Goal: Task Accomplishment & Management: Manage account settings

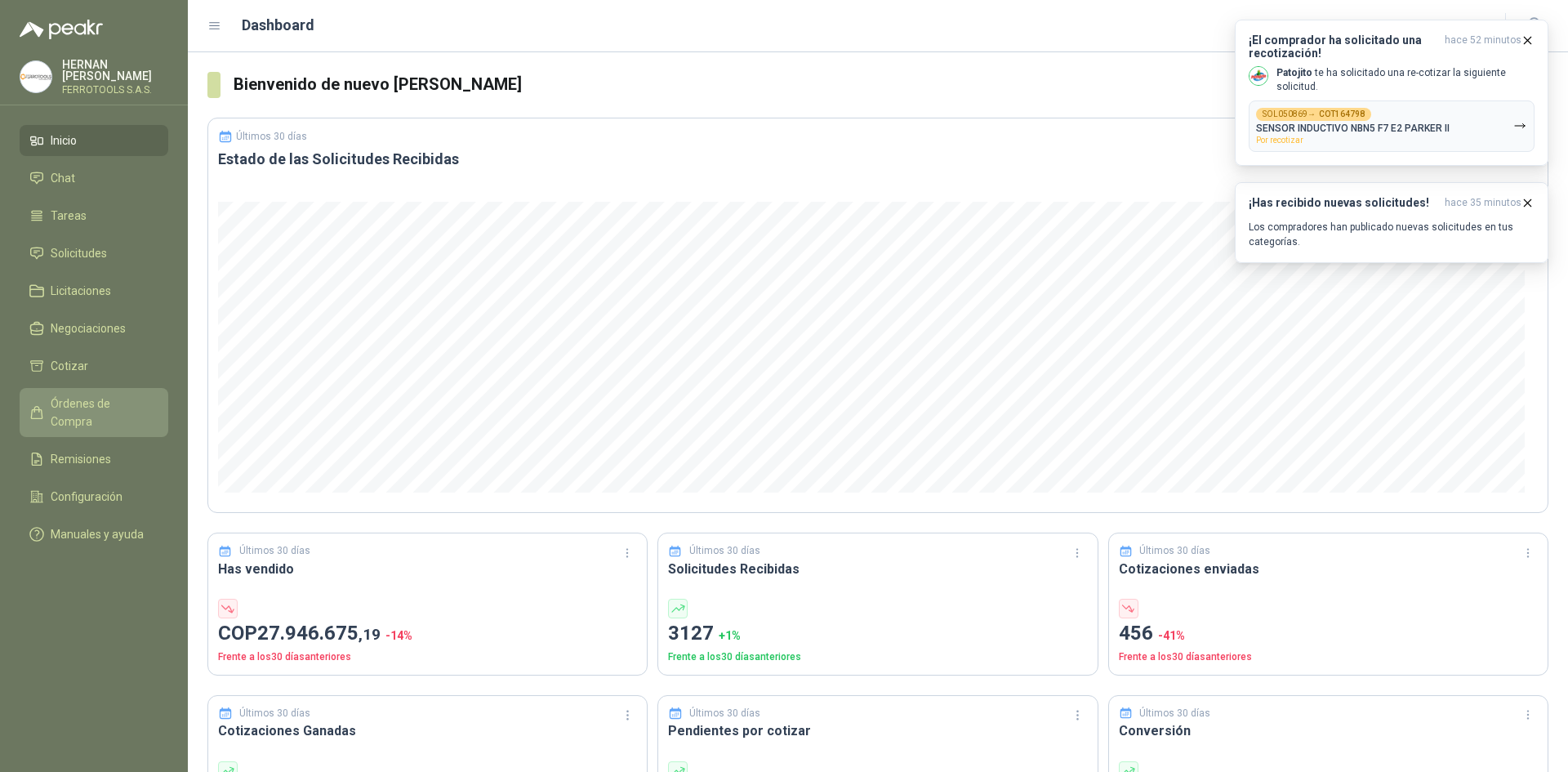
click at [118, 400] on span "Órdenes de Compra" at bounding box center [101, 412] width 102 height 36
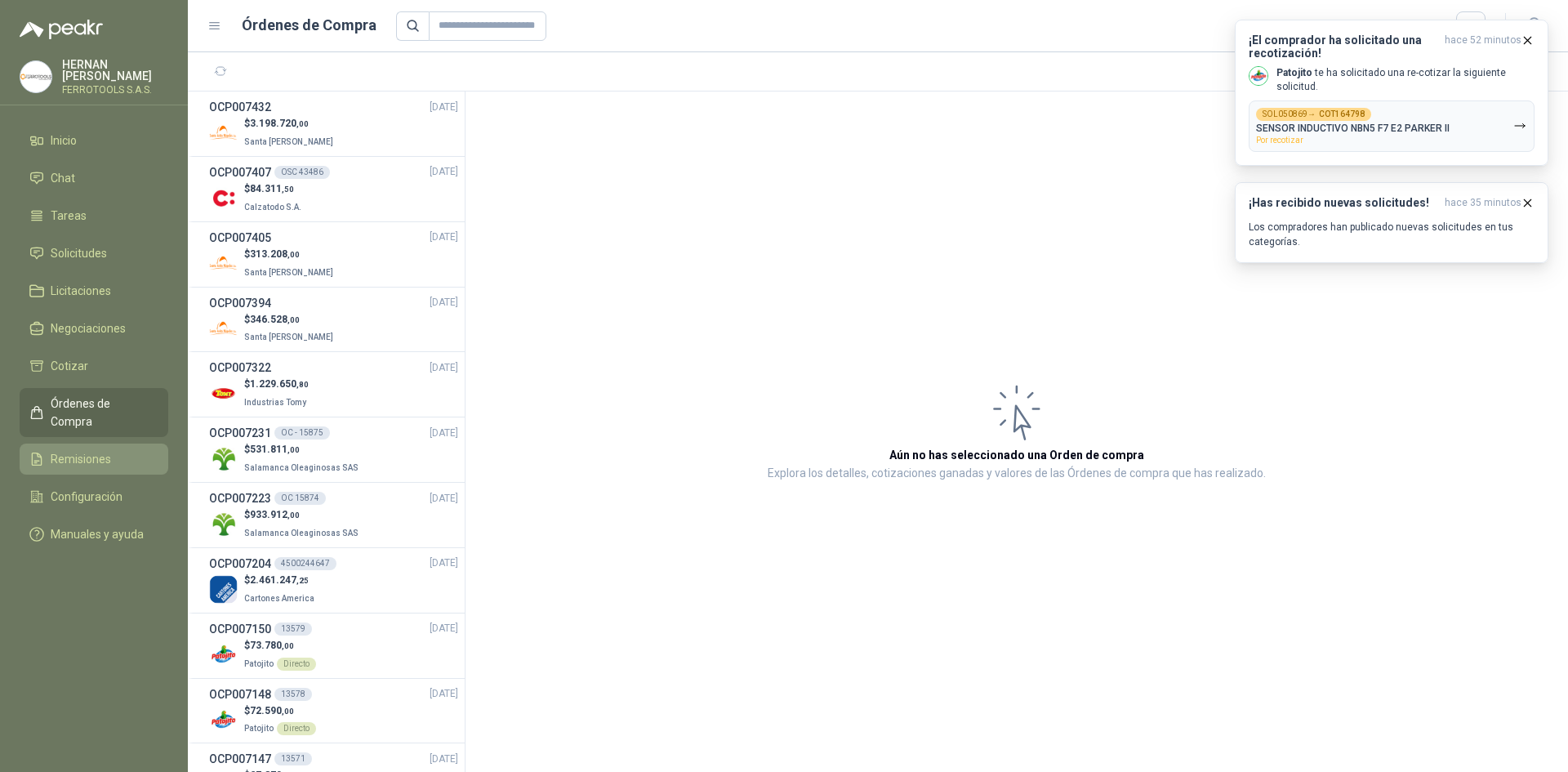
click at [94, 444] on link "Remisiones" at bounding box center [93, 459] width 149 height 31
click at [94, 450] on span "Remisiones" at bounding box center [80, 459] width 60 height 18
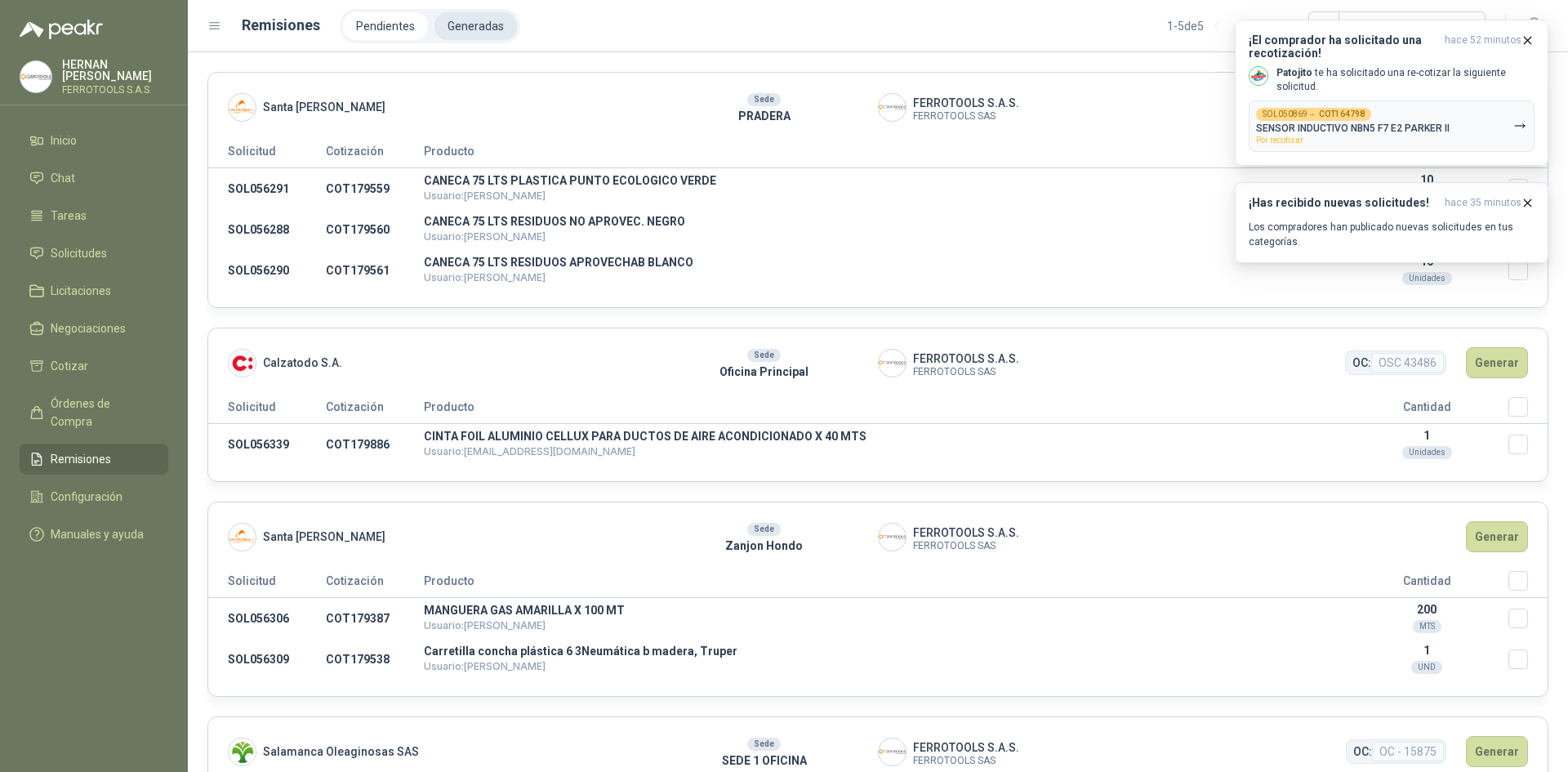
click at [461, 22] on li "Generadas" at bounding box center [475, 26] width 82 height 27
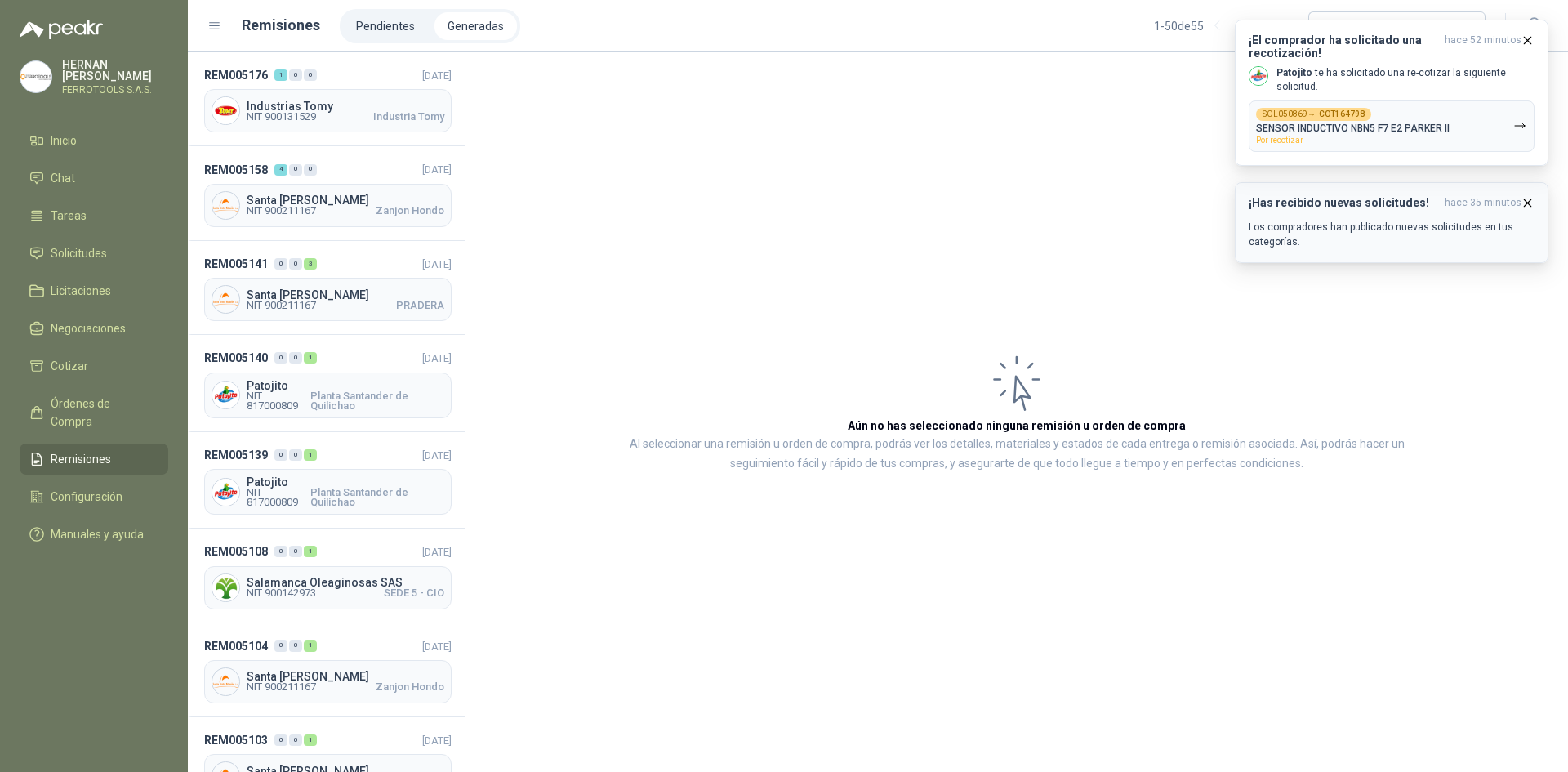
click at [1527, 206] on icon "button" at bounding box center [1527, 202] width 14 height 14
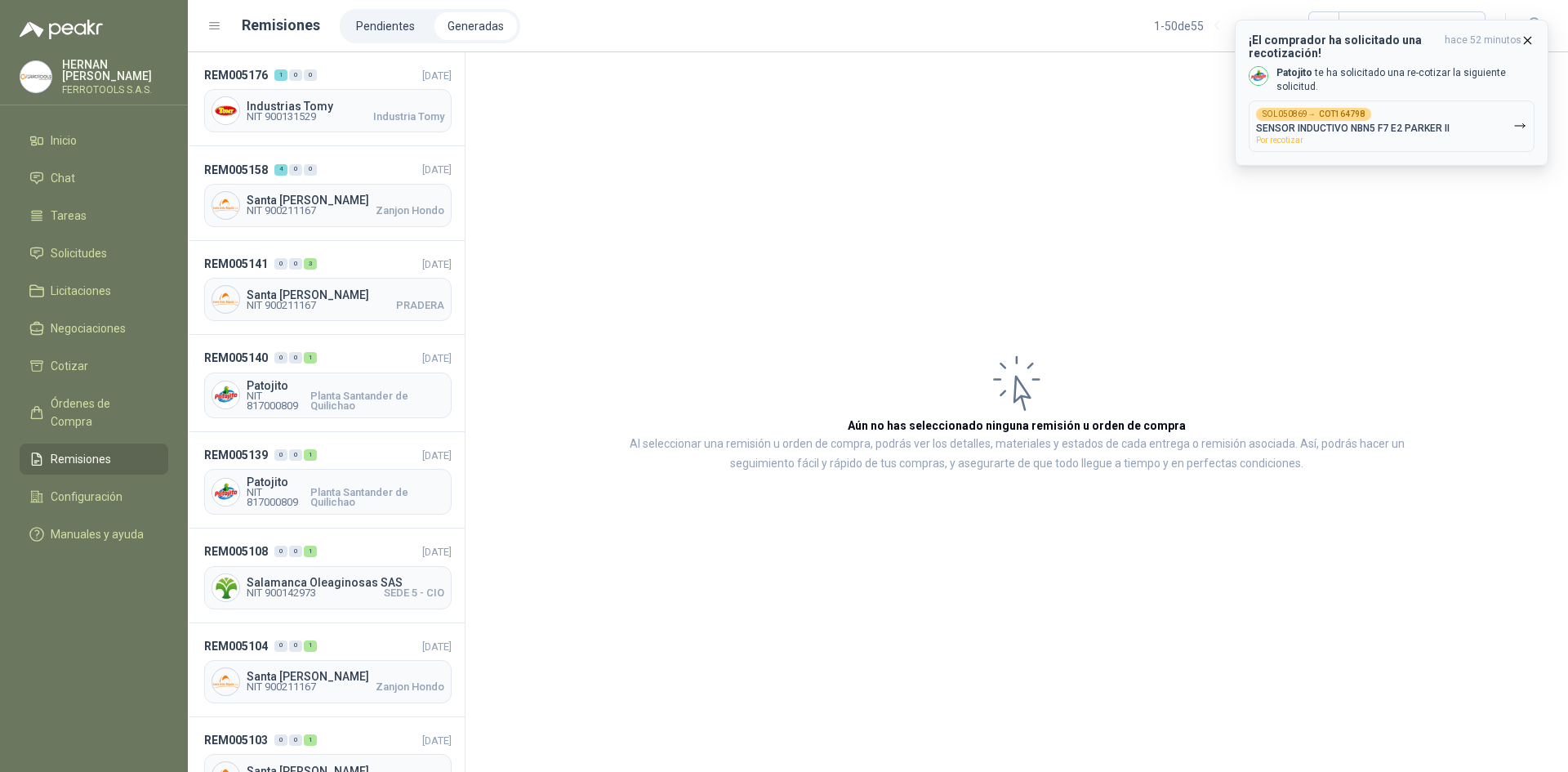
click at [1533, 38] on icon "button" at bounding box center [1527, 40] width 14 height 14
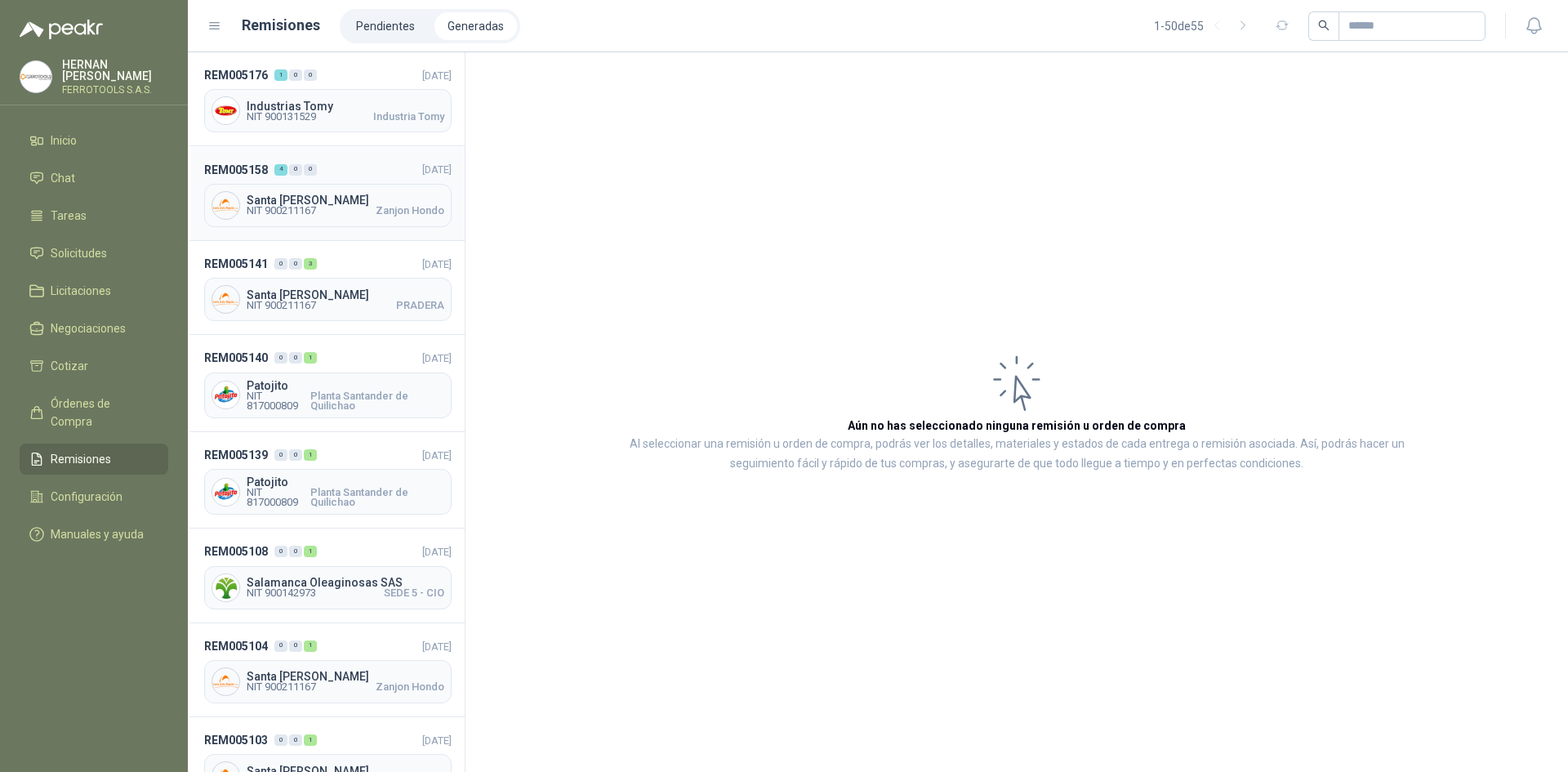
click at [368, 172] on header "REM005158 4 0 0 [DATE]" at bounding box center [327, 169] width 248 height 18
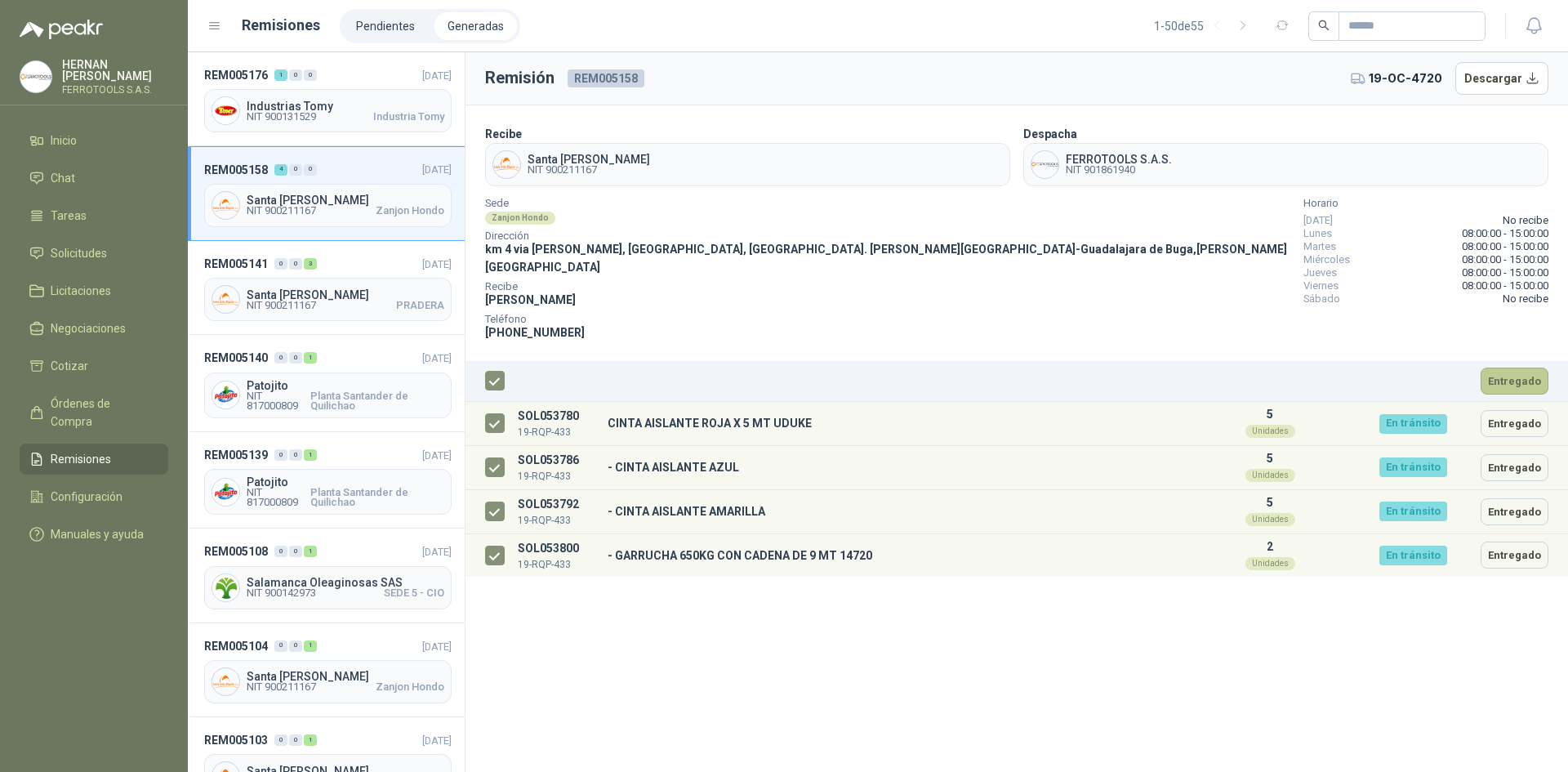
click at [1517, 368] on button "Entregado" at bounding box center [1514, 381] width 68 height 27
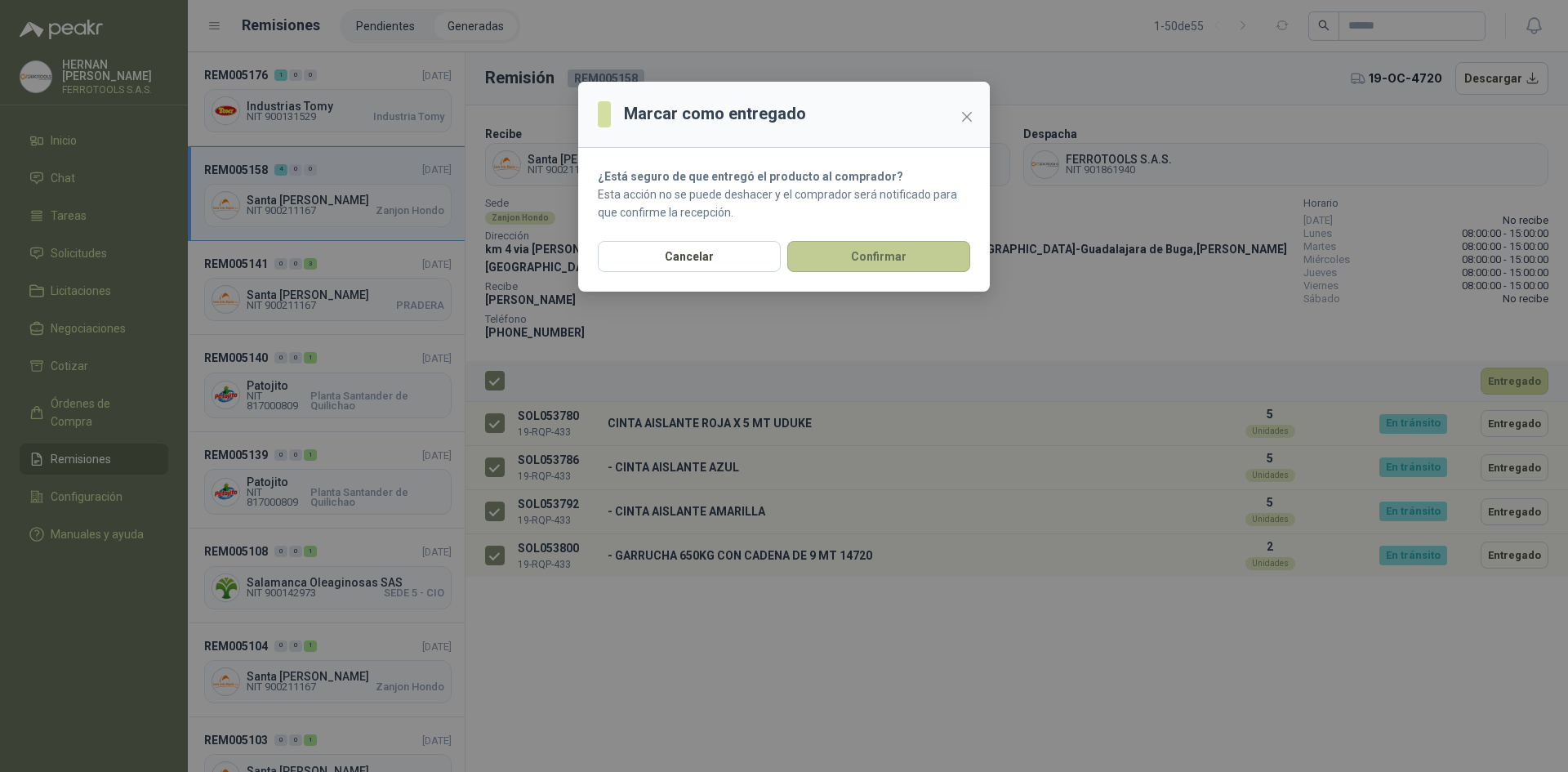
click at [882, 248] on button "Confirmar" at bounding box center [879, 257] width 183 height 31
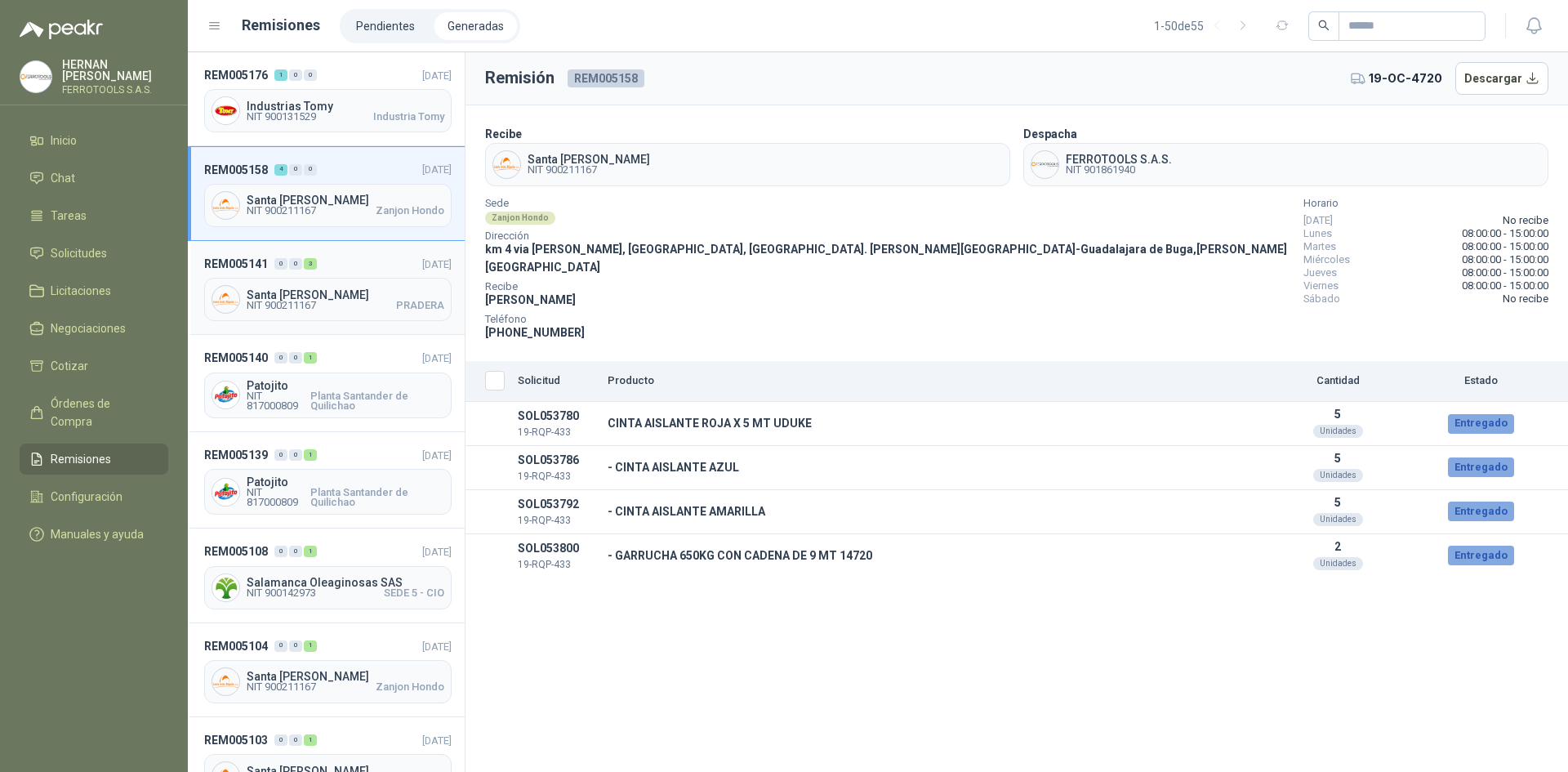
click at [355, 251] on div "REM005141 0 0 3 [DATE] [GEOGRAPHIC_DATA][PERSON_NAME] NIT 900211167 PRADERA" at bounding box center [325, 288] width 277 height 94
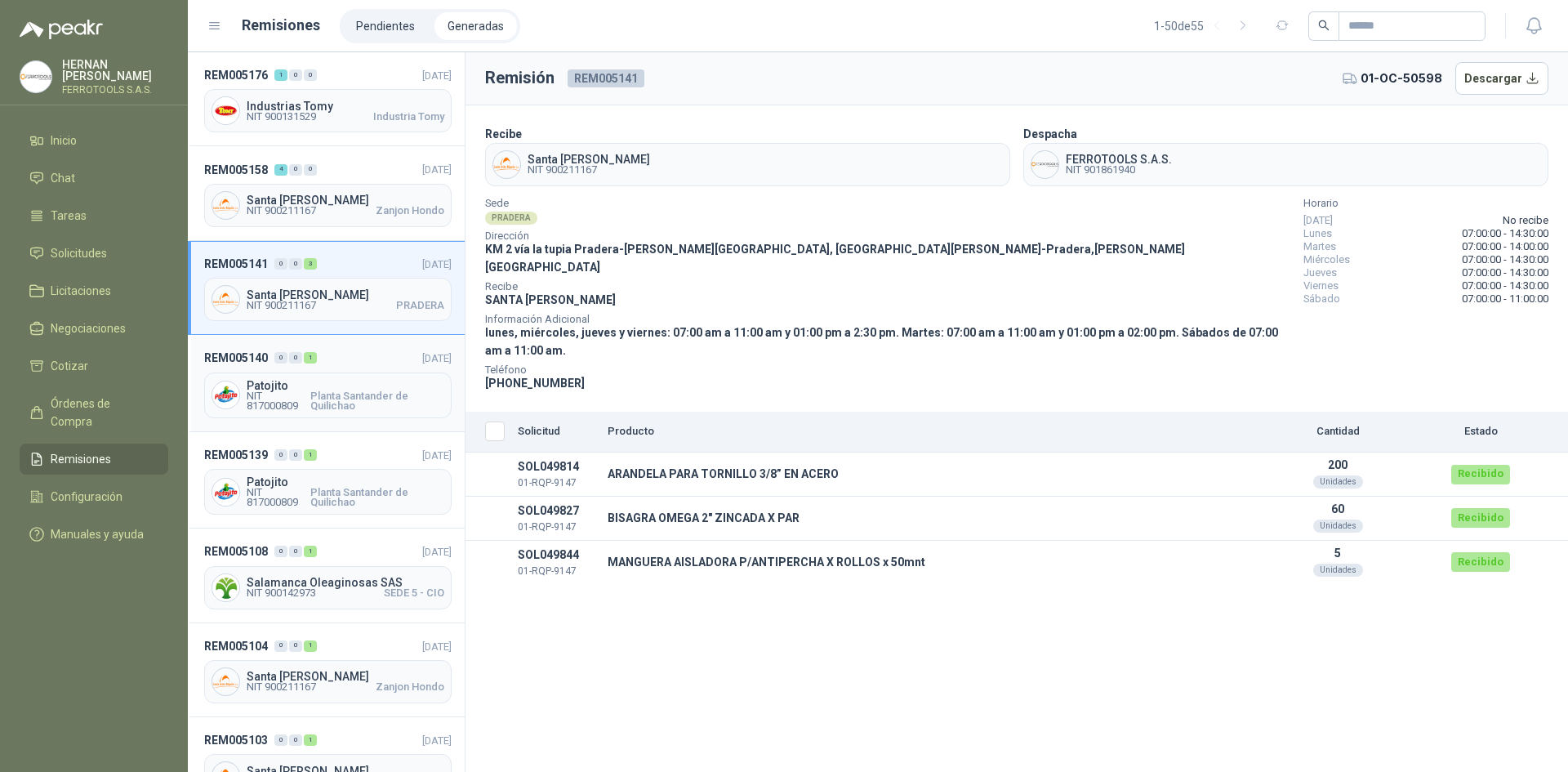
click at [355, 370] on div "REM005140 0 0 1 [DATE] Patojito NIT 817000809 Planta Santander de Quilichao" at bounding box center [325, 382] width 277 height 96
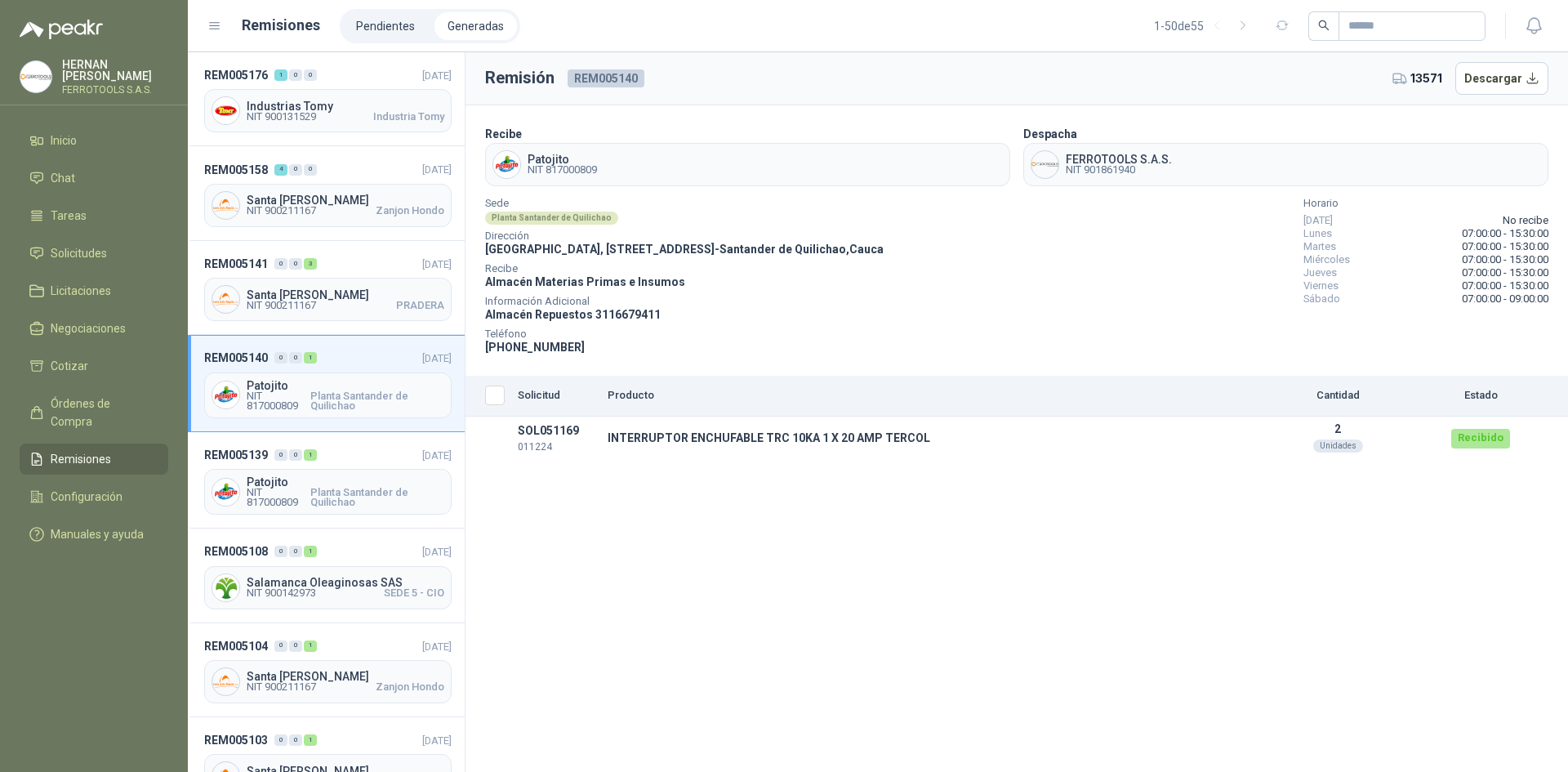
scroll to position [81, 0]
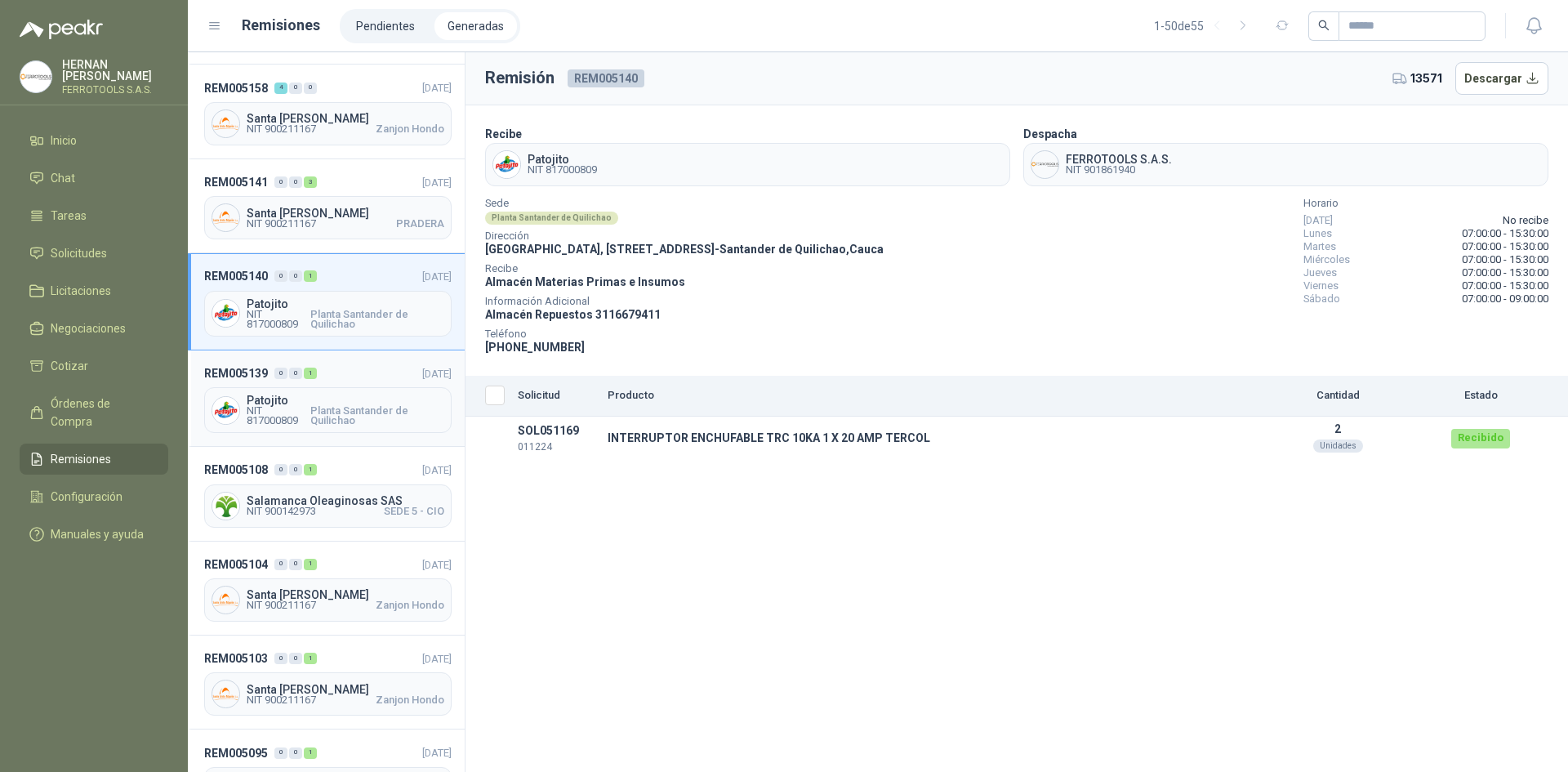
click at [359, 376] on header "REM005139 0 0 1 [DATE]" at bounding box center [327, 373] width 248 height 18
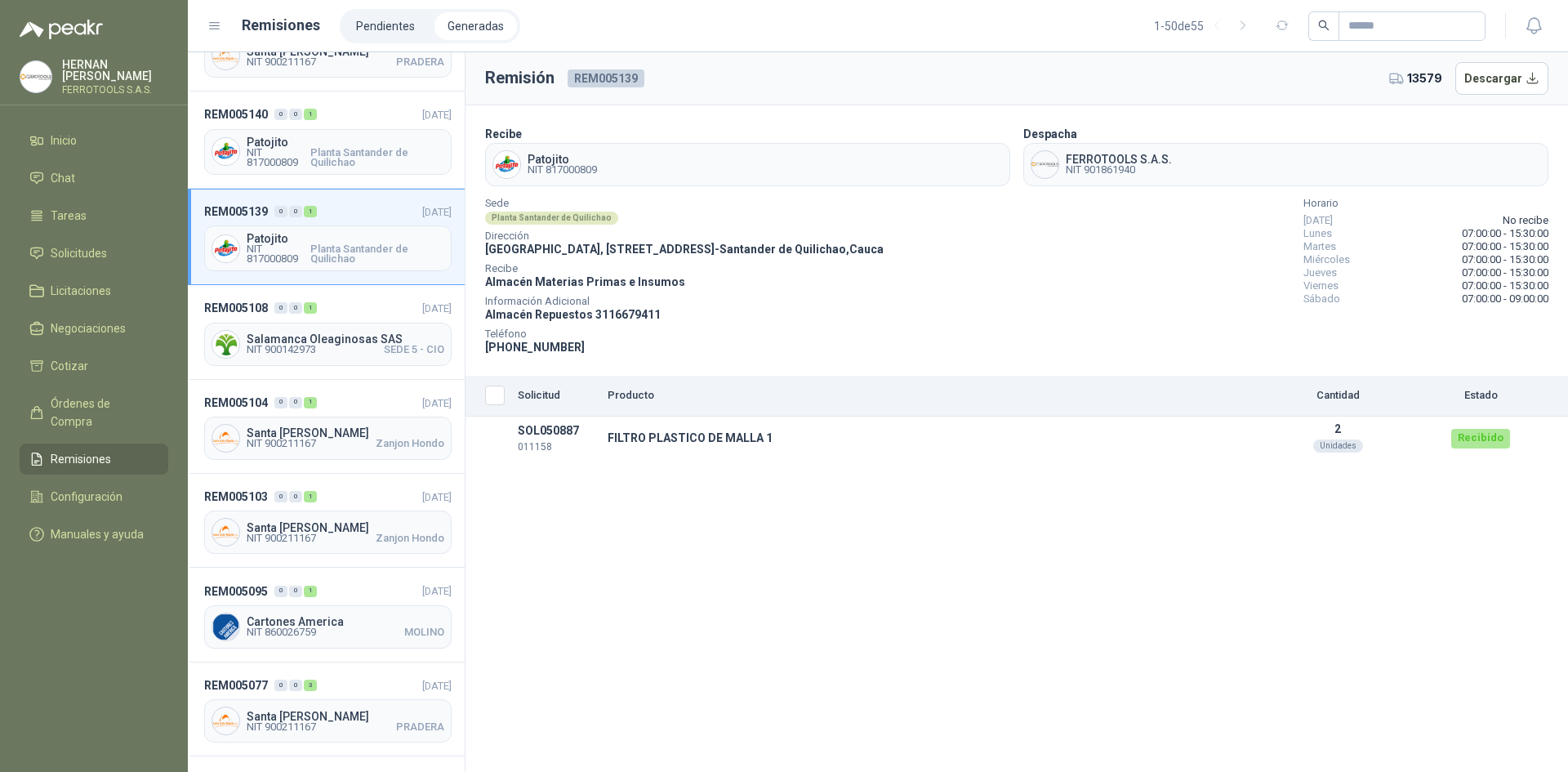
scroll to position [245, 0]
click at [367, 307] on header "REM005108 0 0 1 [DATE]" at bounding box center [327, 306] width 248 height 18
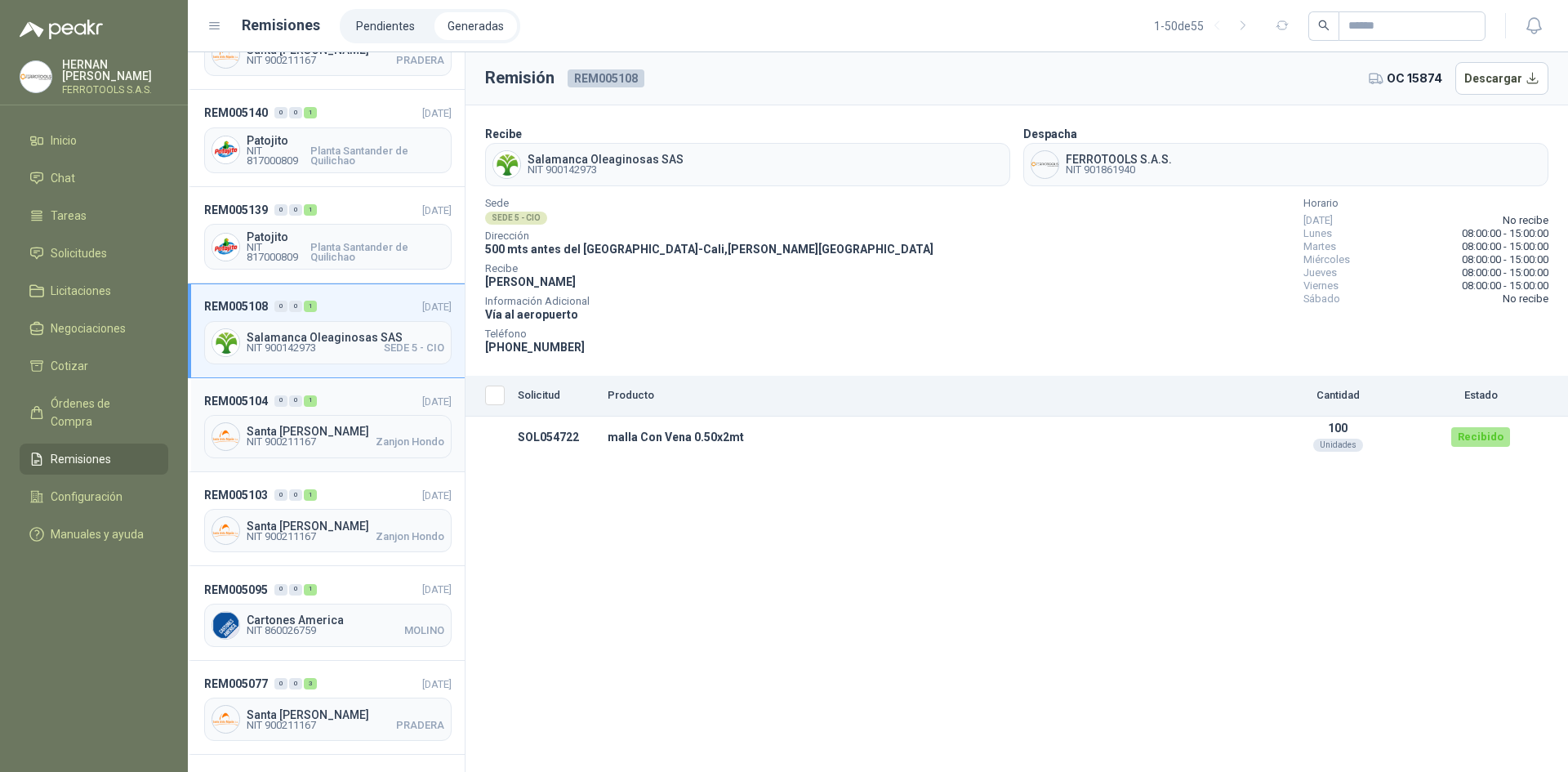
click at [364, 394] on header "REM005104 0 0 1 [DATE]" at bounding box center [327, 402] width 248 height 18
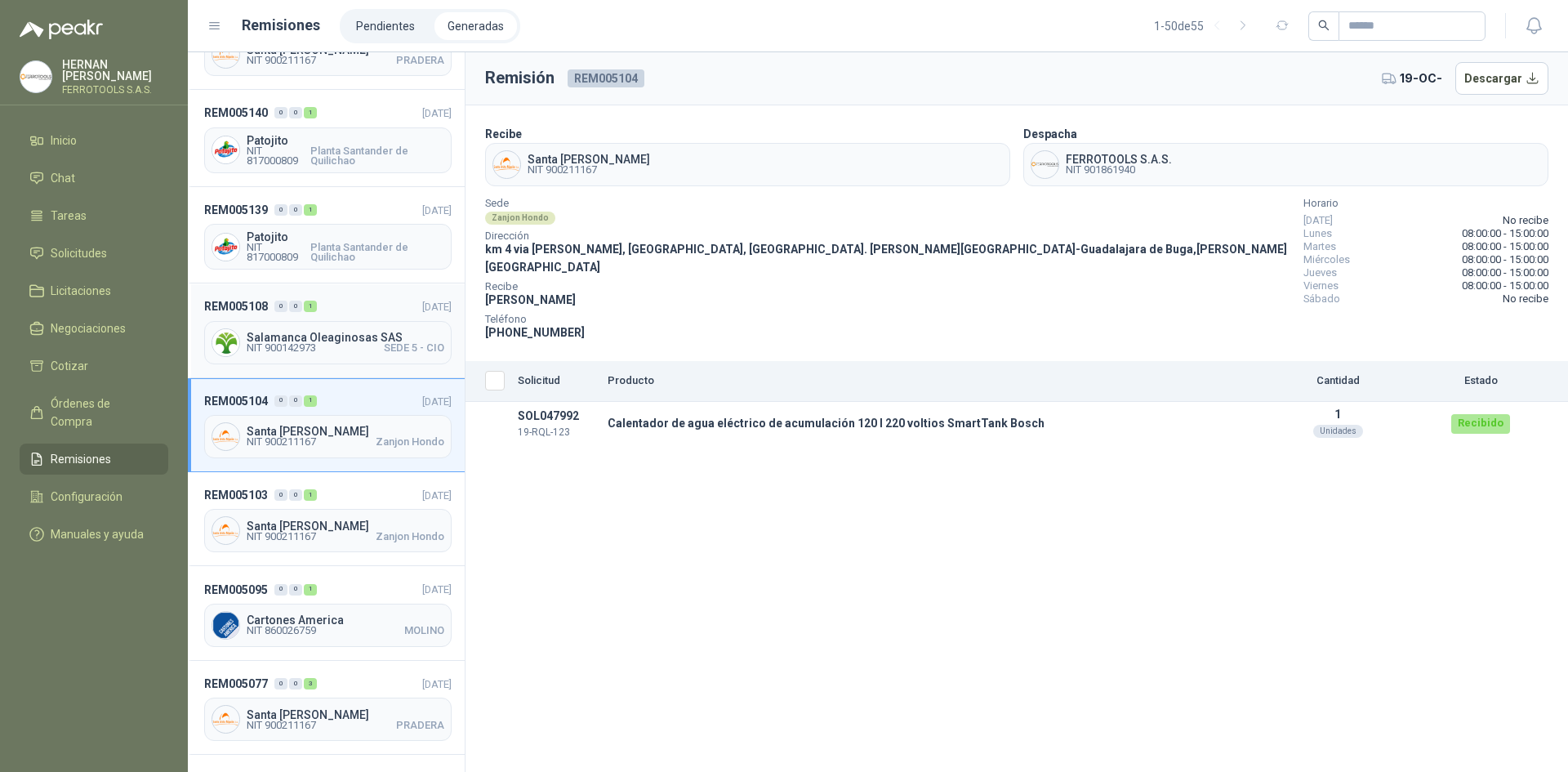
click at [363, 316] on div "REM005108 0 0 1 [DATE] Salamanca Oleaginosas SAS NIT 900142973 SEDE 5 - CIO" at bounding box center [325, 330] width 277 height 94
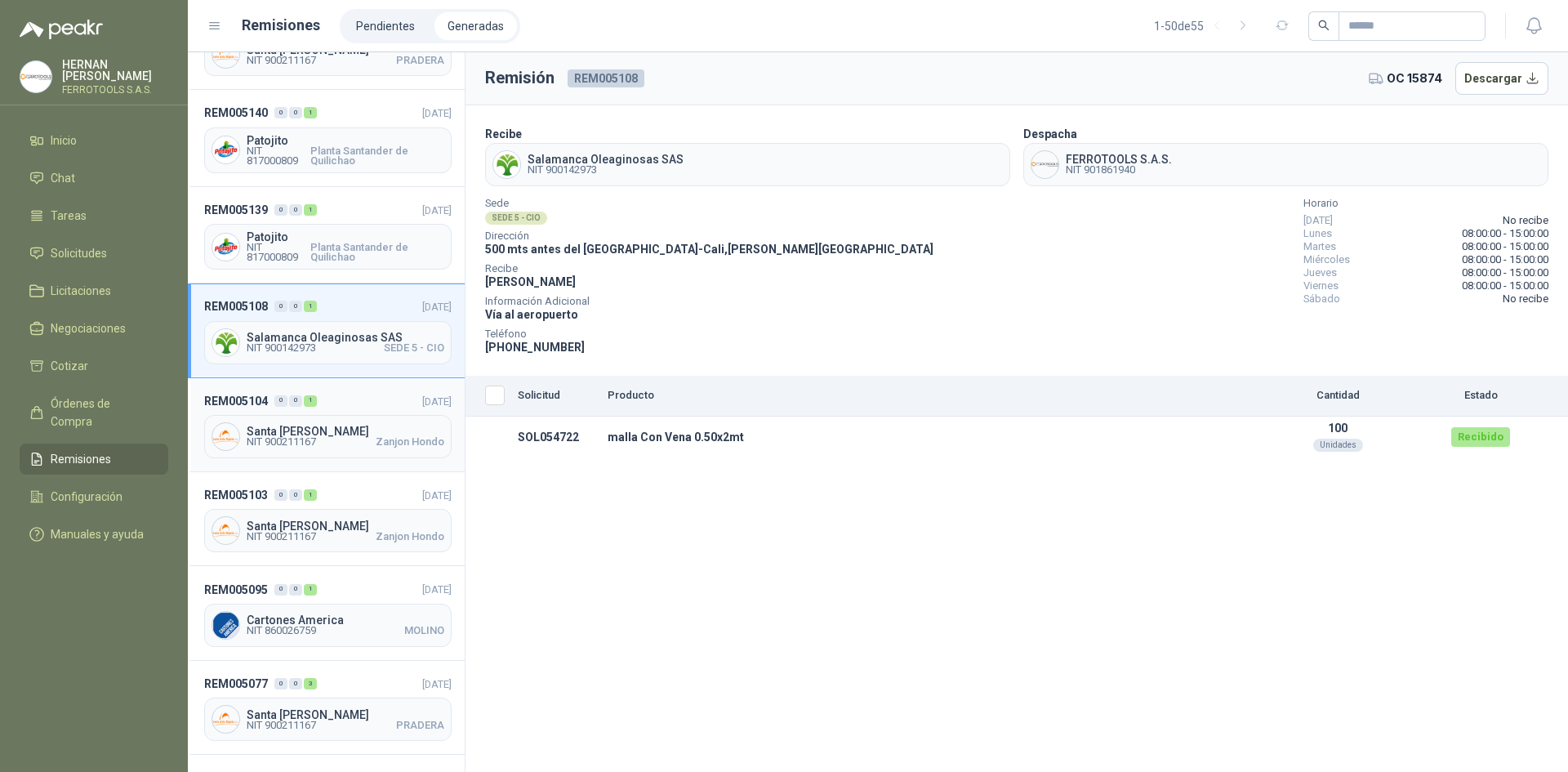
click at [363, 405] on header "REM005104 0 0 1 [DATE]" at bounding box center [327, 402] width 248 height 18
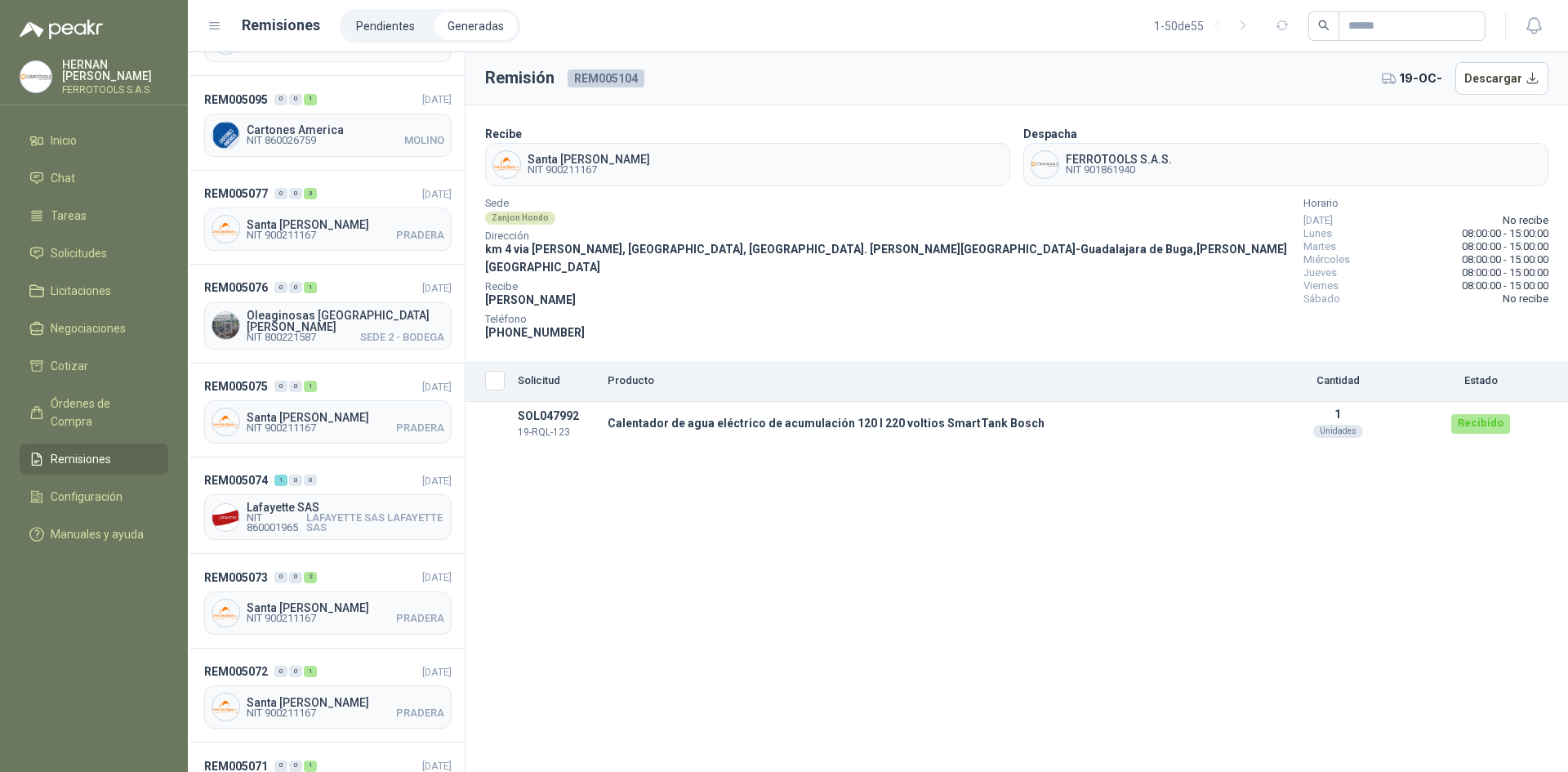
scroll to position [817, 0]
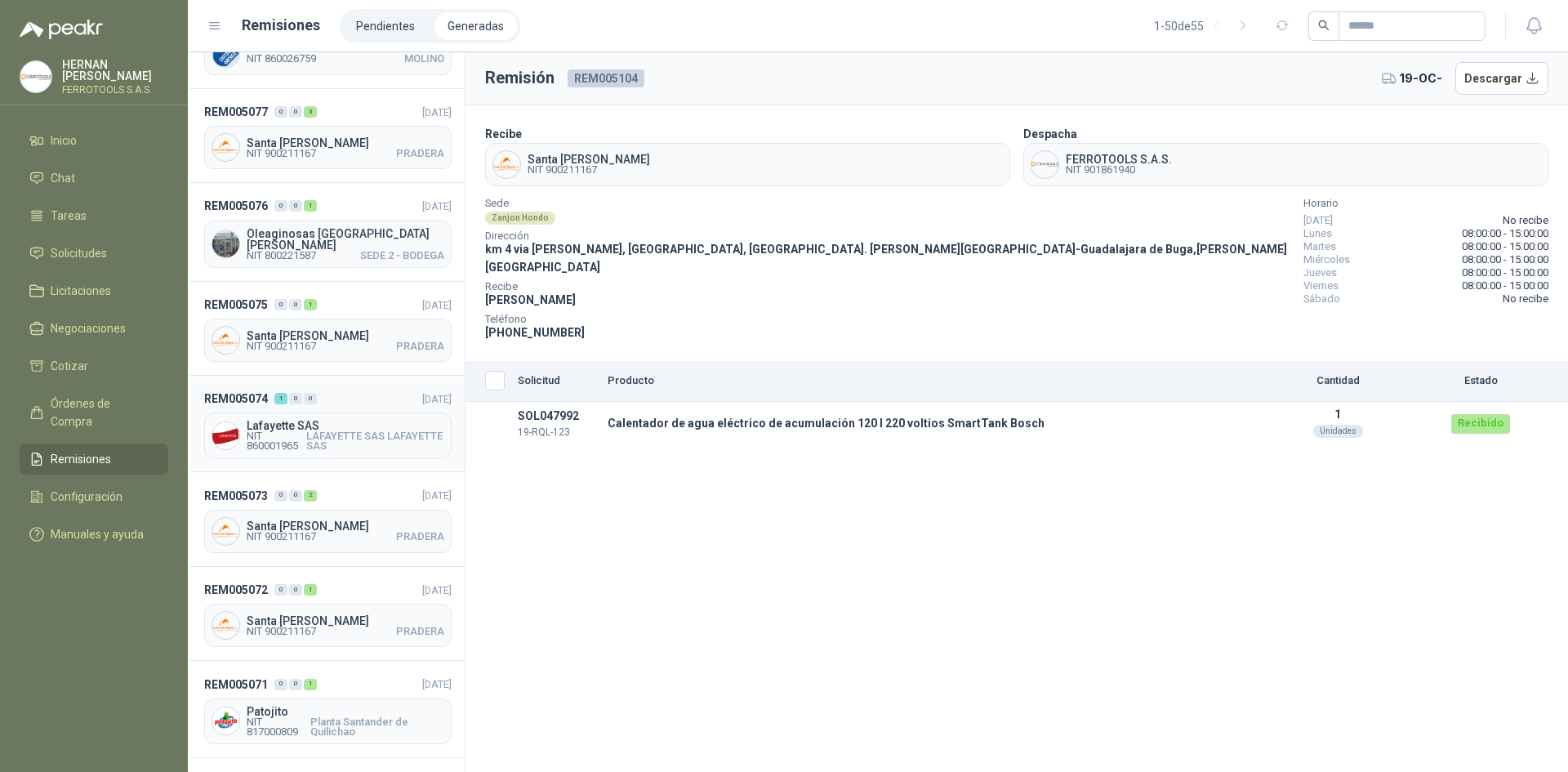
click at [370, 390] on header "REM005074 1 0 0 [DATE]" at bounding box center [327, 399] width 248 height 18
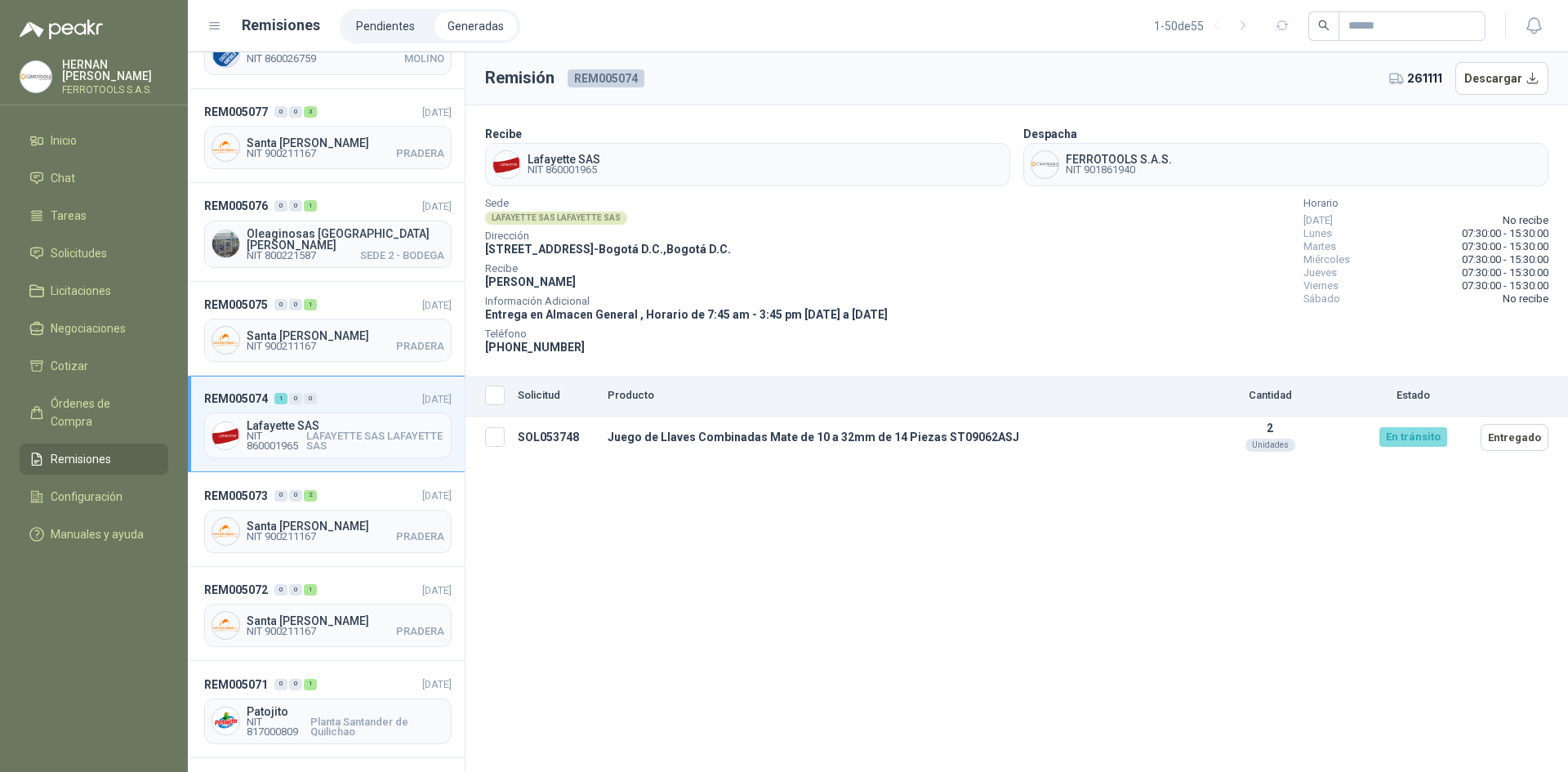
click at [507, 403] on th "Seleccionar/deseleccionar" at bounding box center [488, 396] width 46 height 41
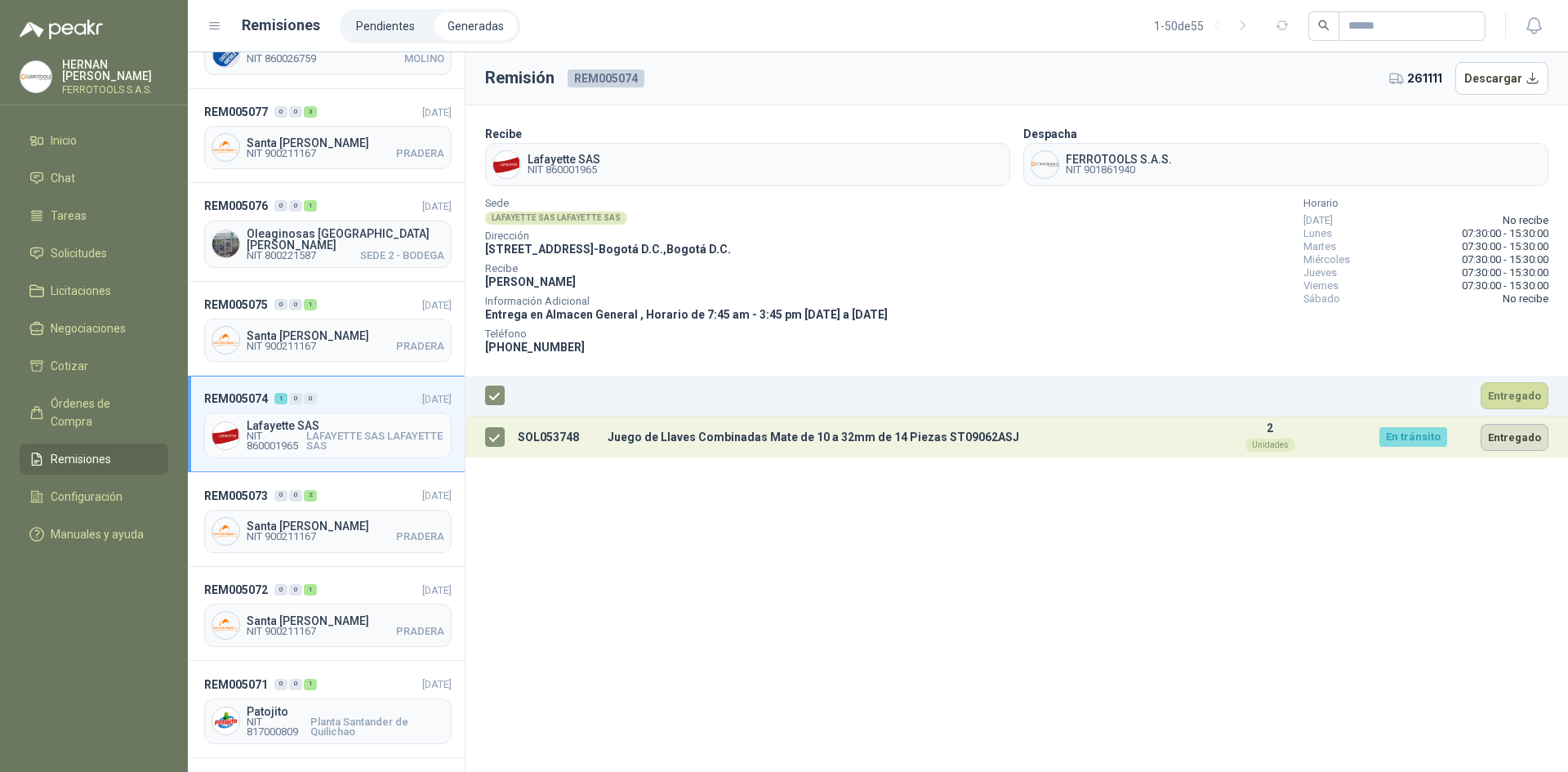
click at [1528, 445] on button "Entregado" at bounding box center [1514, 437] width 68 height 27
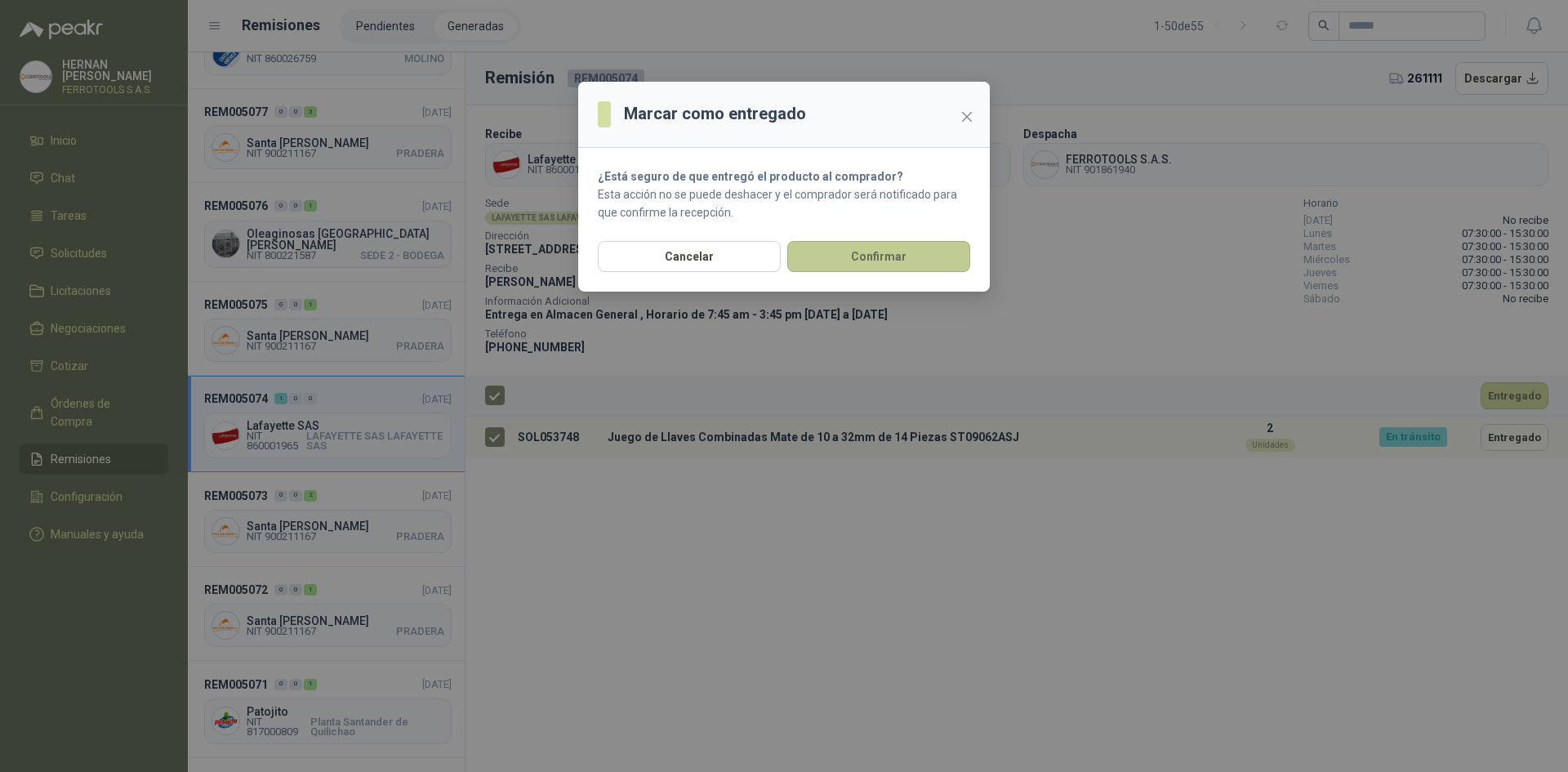
click at [854, 264] on button "Confirmar" at bounding box center [879, 257] width 183 height 31
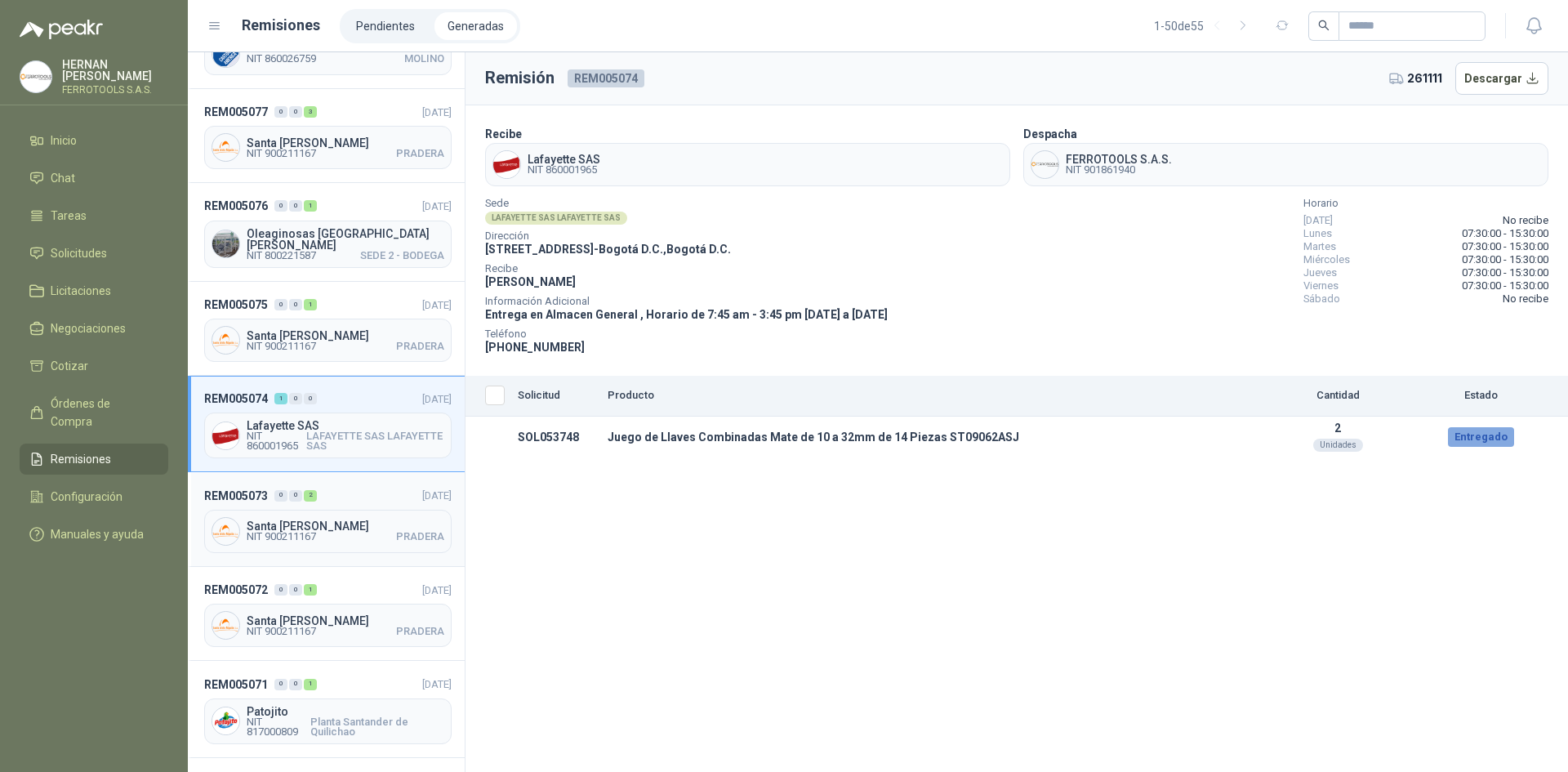
click at [355, 486] on header "REM005073 0 0 2 [DATE]" at bounding box center [327, 495] width 248 height 18
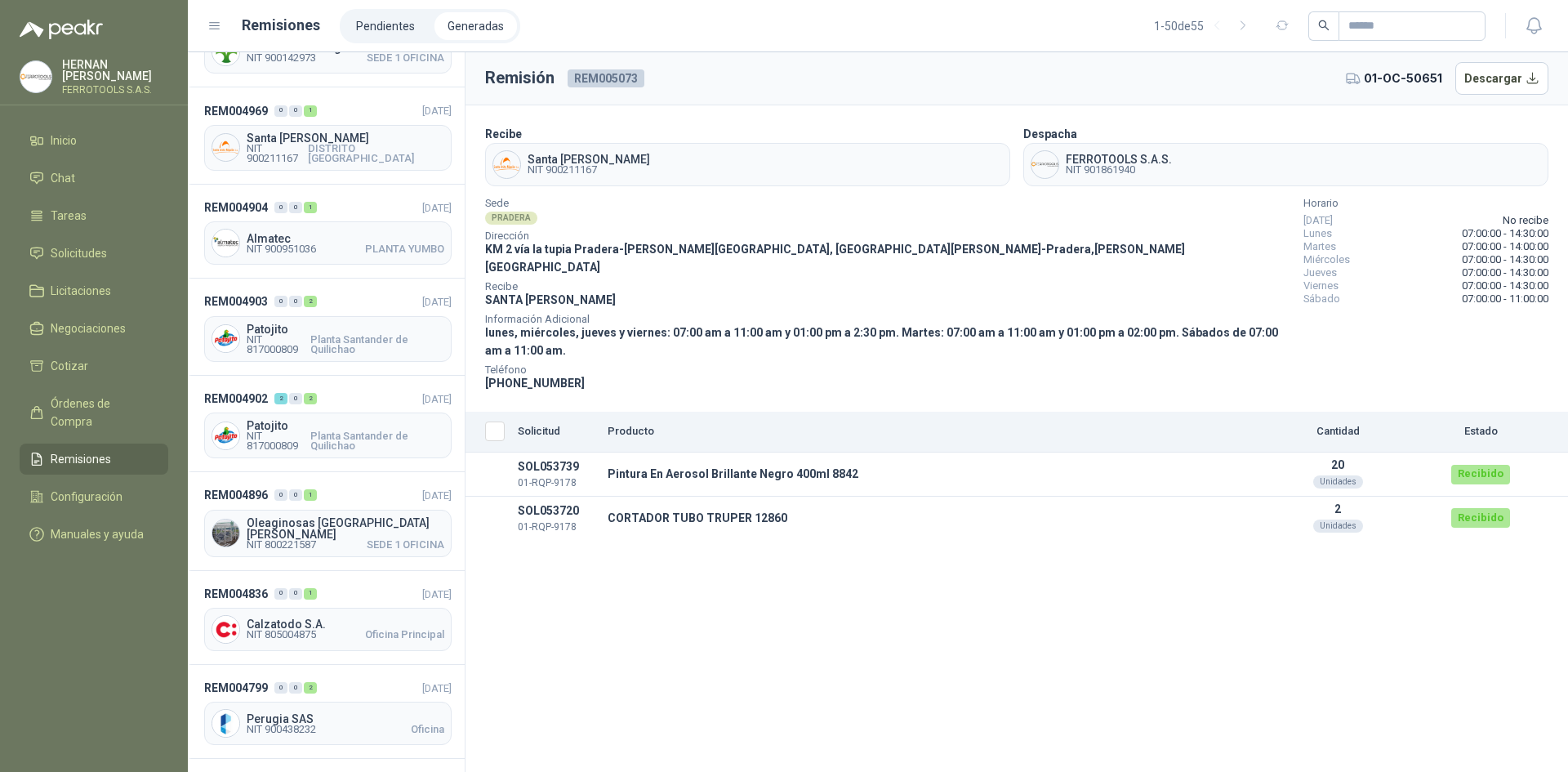
scroll to position [1961, 0]
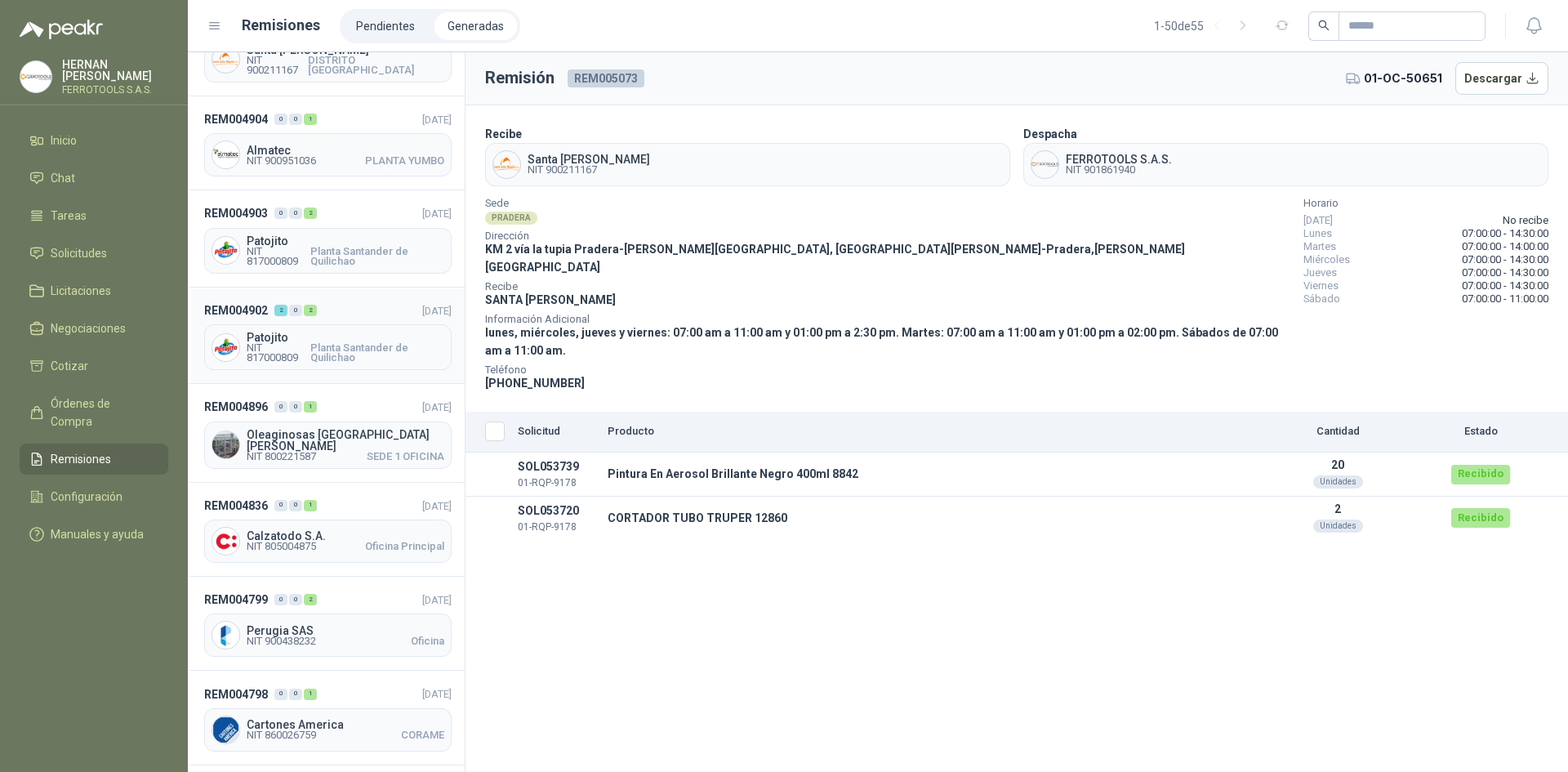
click at [353, 287] on div "REM004902 2 0 2 [DATE] Patojito NIT 817000809 Planta Santander de Quilichao" at bounding box center [325, 335] width 277 height 96
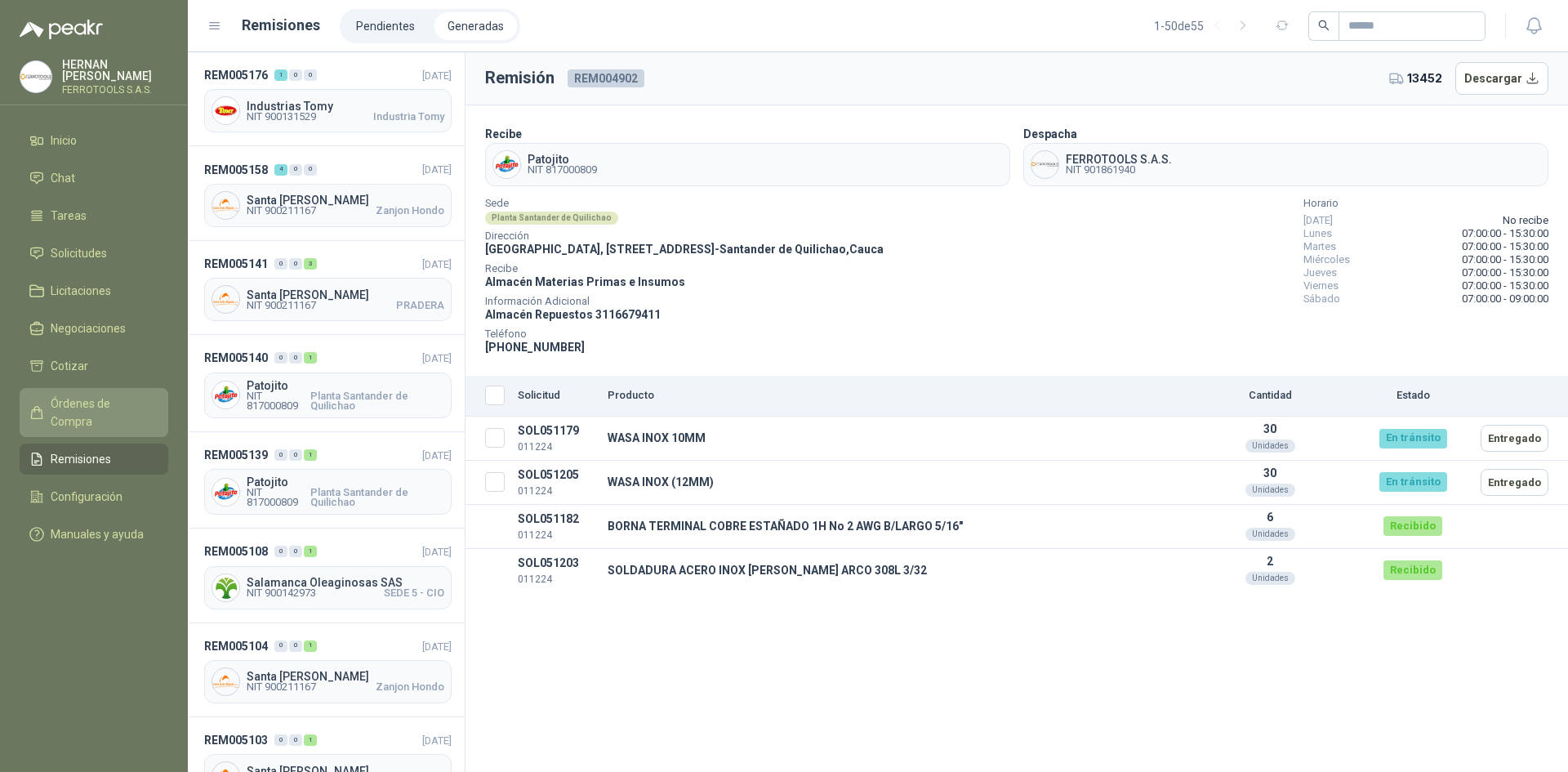
click at [106, 395] on span "Órdenes de Compra" at bounding box center [101, 412] width 102 height 36
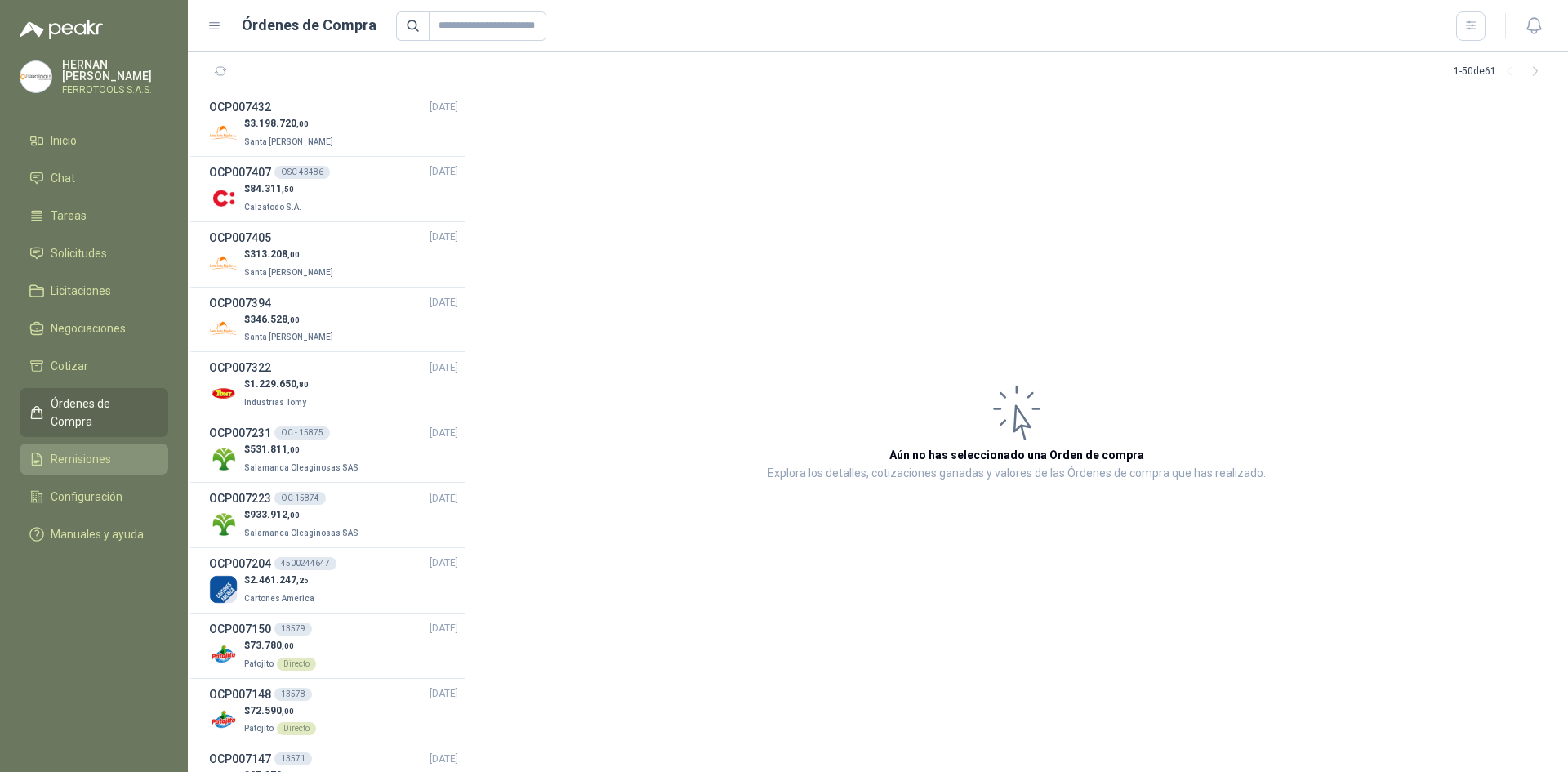
click at [93, 450] on span "Remisiones" at bounding box center [80, 459] width 60 height 18
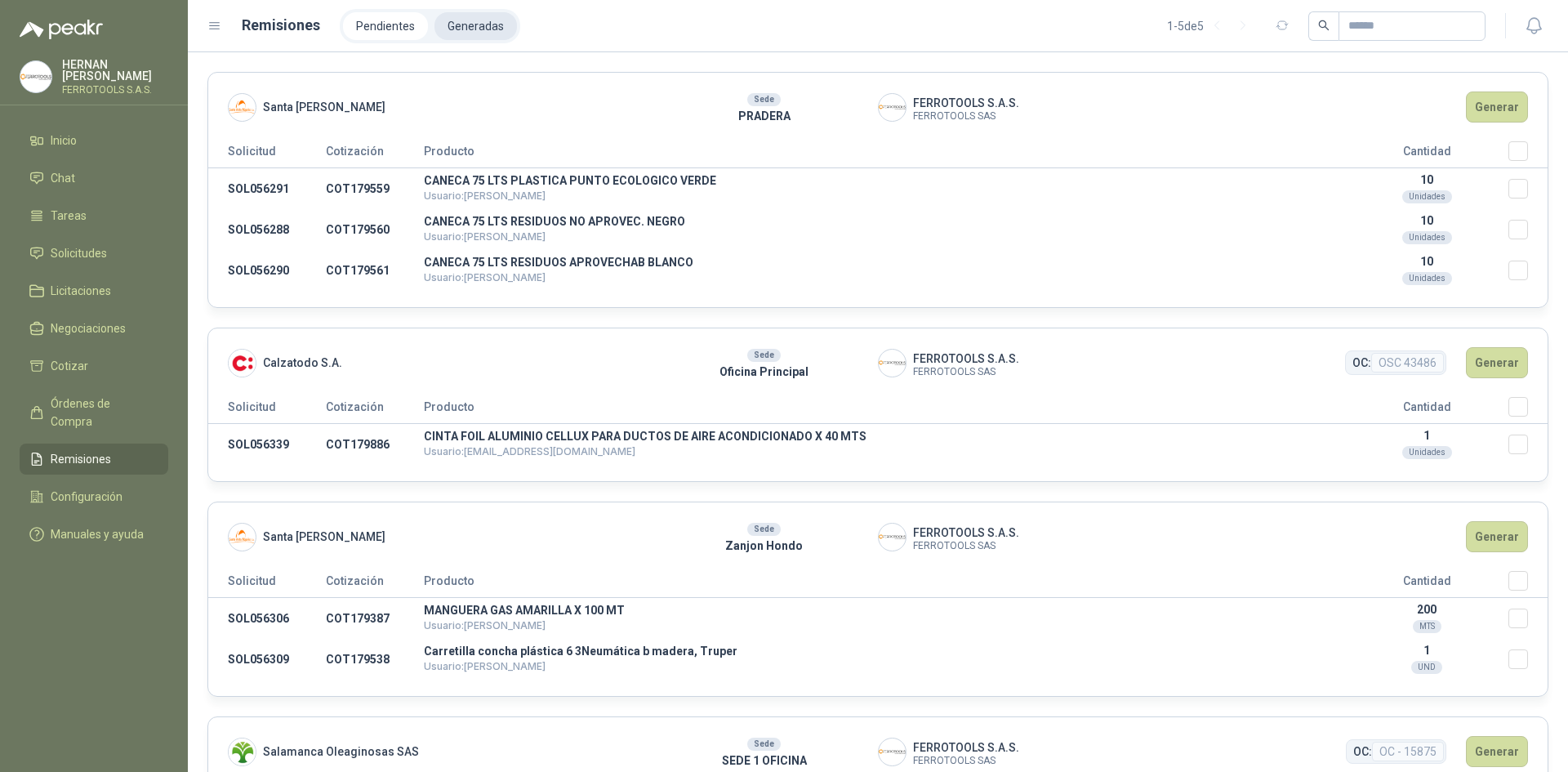
click at [442, 29] on li "Generadas" at bounding box center [475, 26] width 82 height 27
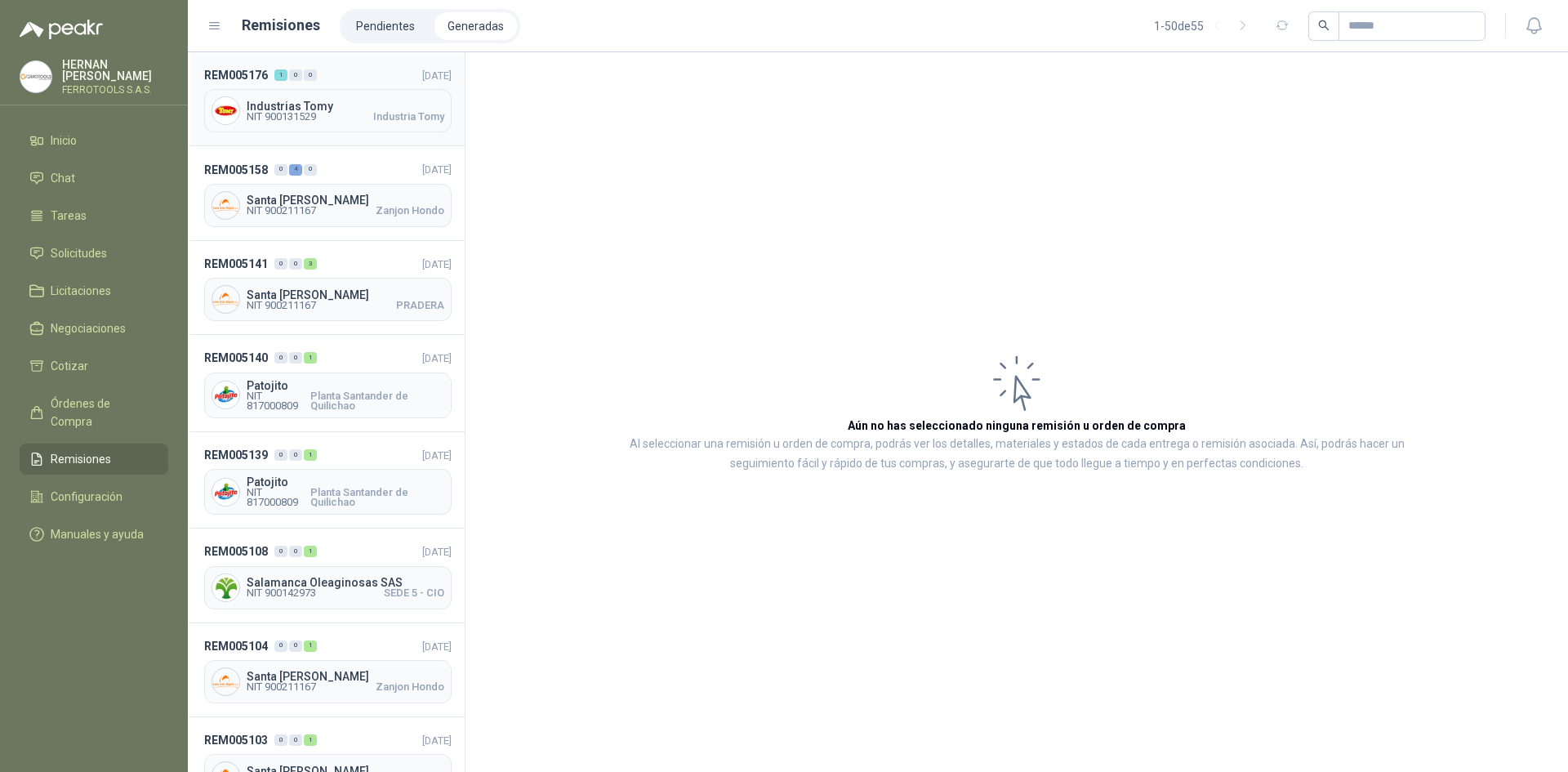
click at [373, 85] on div "REM005176 1 0 0 [DATE] Industrias Tomy NIT 900131529 Industria Tomy" at bounding box center [325, 99] width 277 height 94
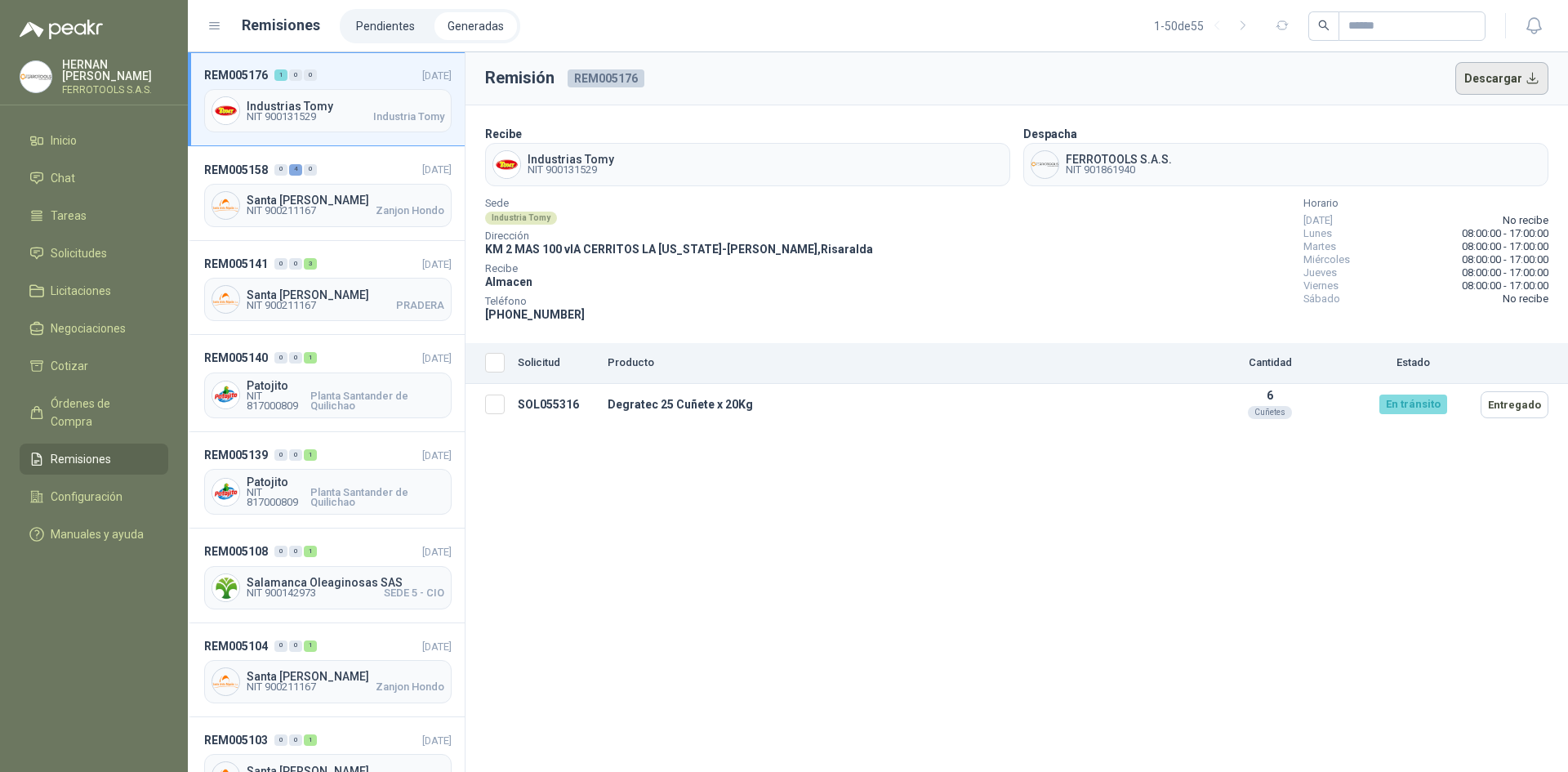
click at [1503, 76] on button "Descargar" at bounding box center [1502, 79] width 94 height 33
click at [139, 396] on span "Órdenes de Compra" at bounding box center [101, 412] width 102 height 36
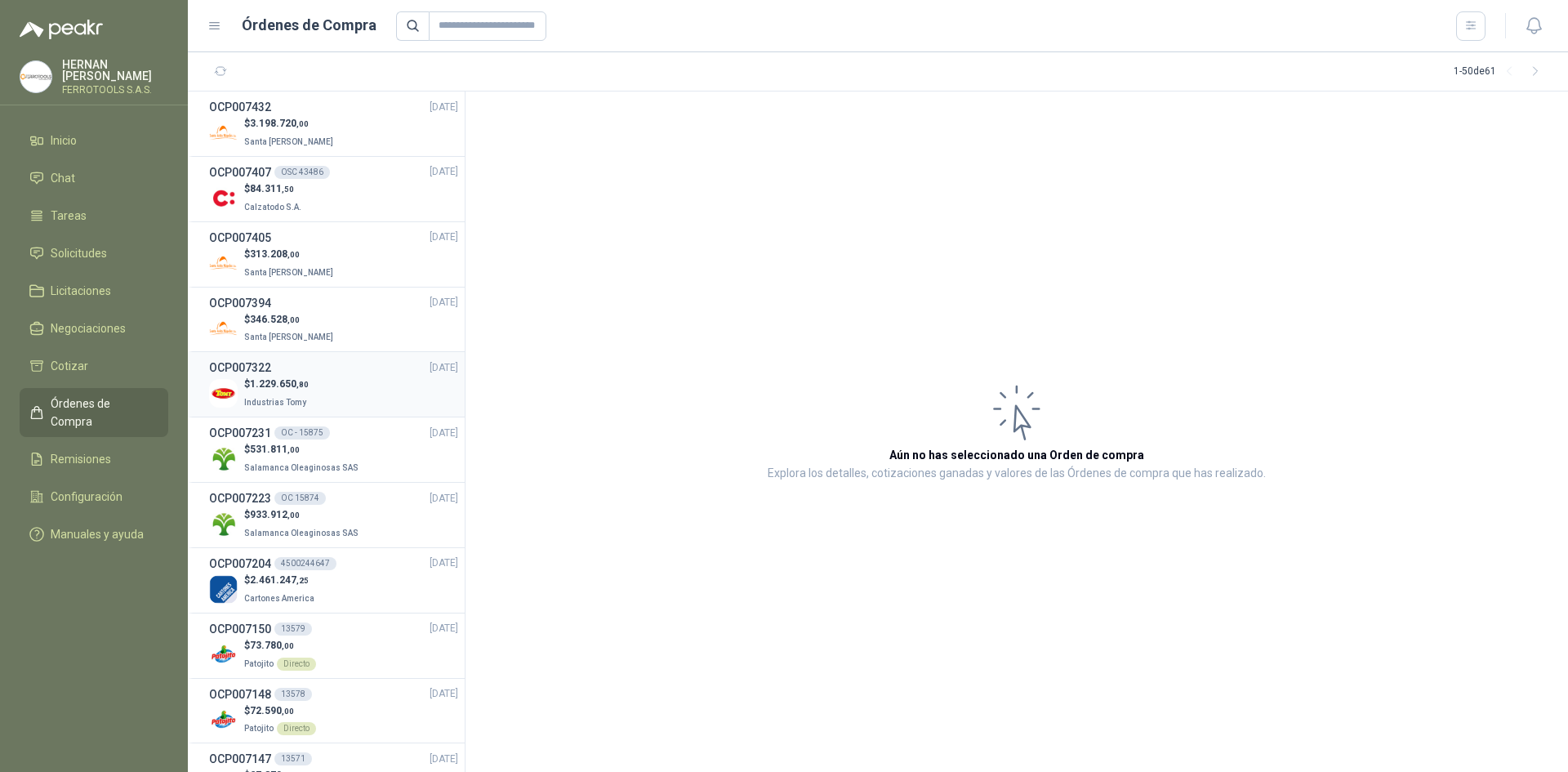
click at [332, 402] on div "$ 1.229.650 ,80 Industrias Tomy" at bounding box center [334, 393] width 249 height 34
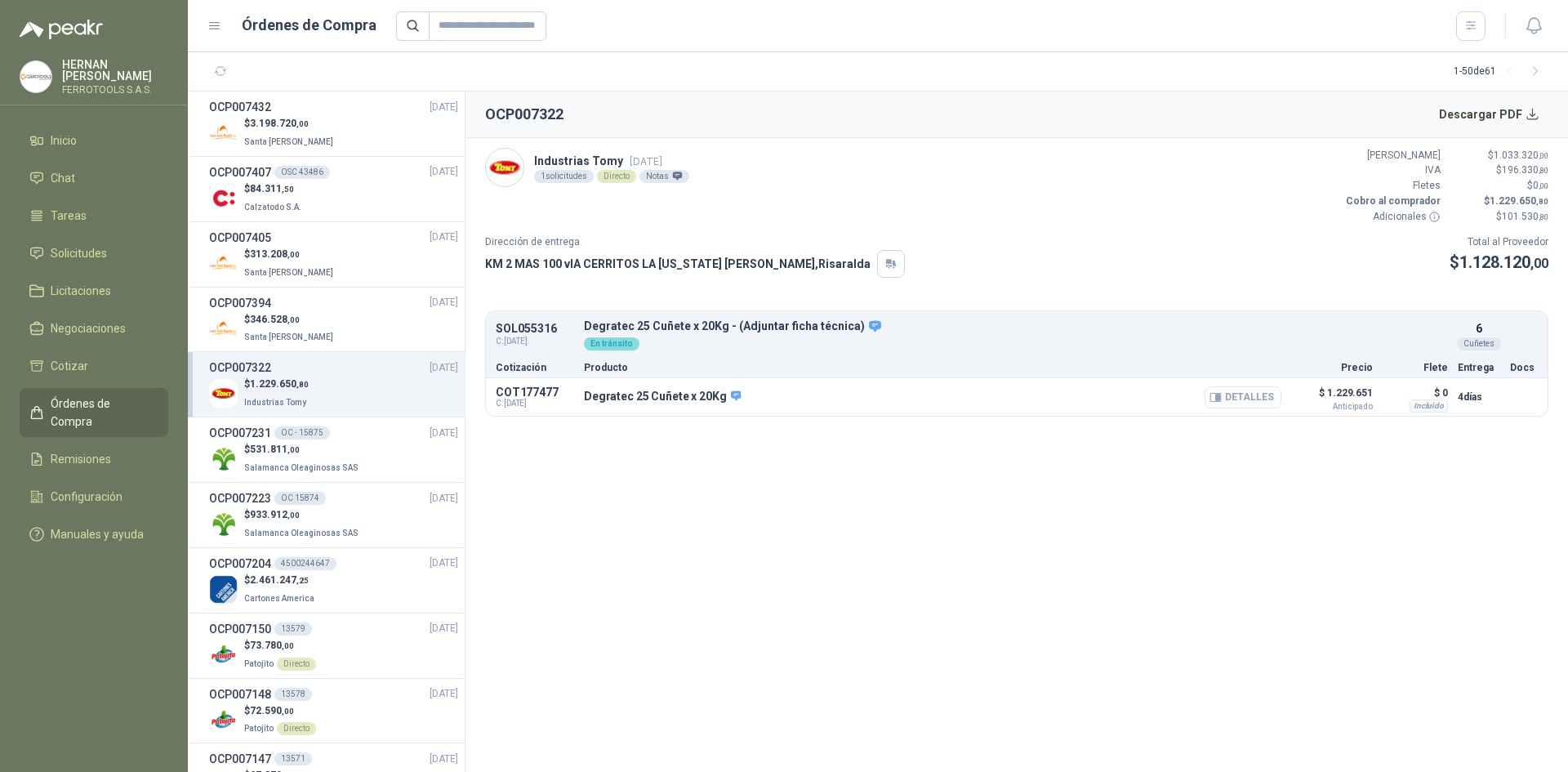
click at [1261, 393] on button "Detalles" at bounding box center [1243, 397] width 77 height 22
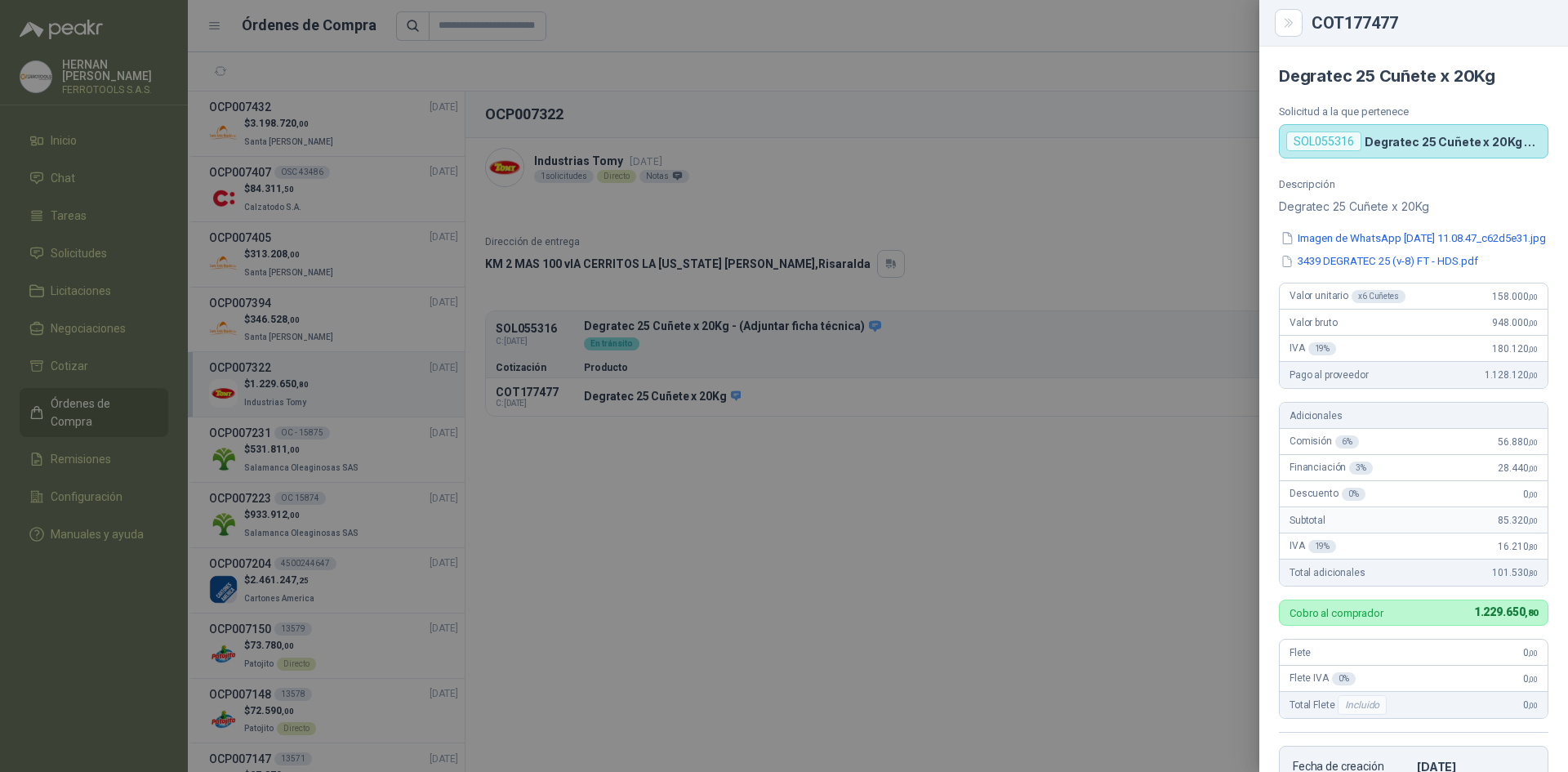
click at [1177, 433] on div at bounding box center [784, 386] width 1568 height 772
